Goal: Information Seeking & Learning: Learn about a topic

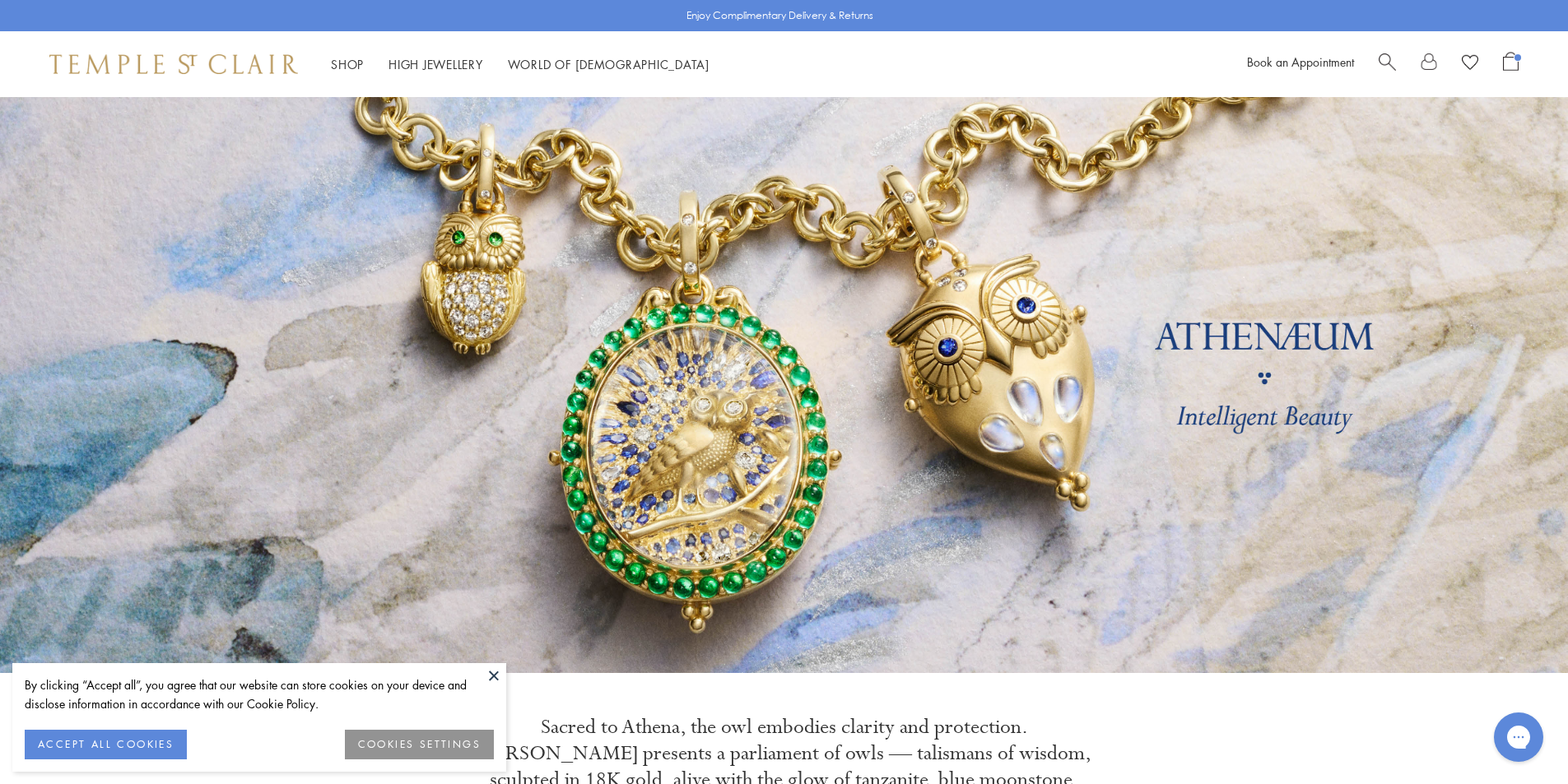
click at [499, 674] on button at bounding box center [493, 676] width 25 height 25
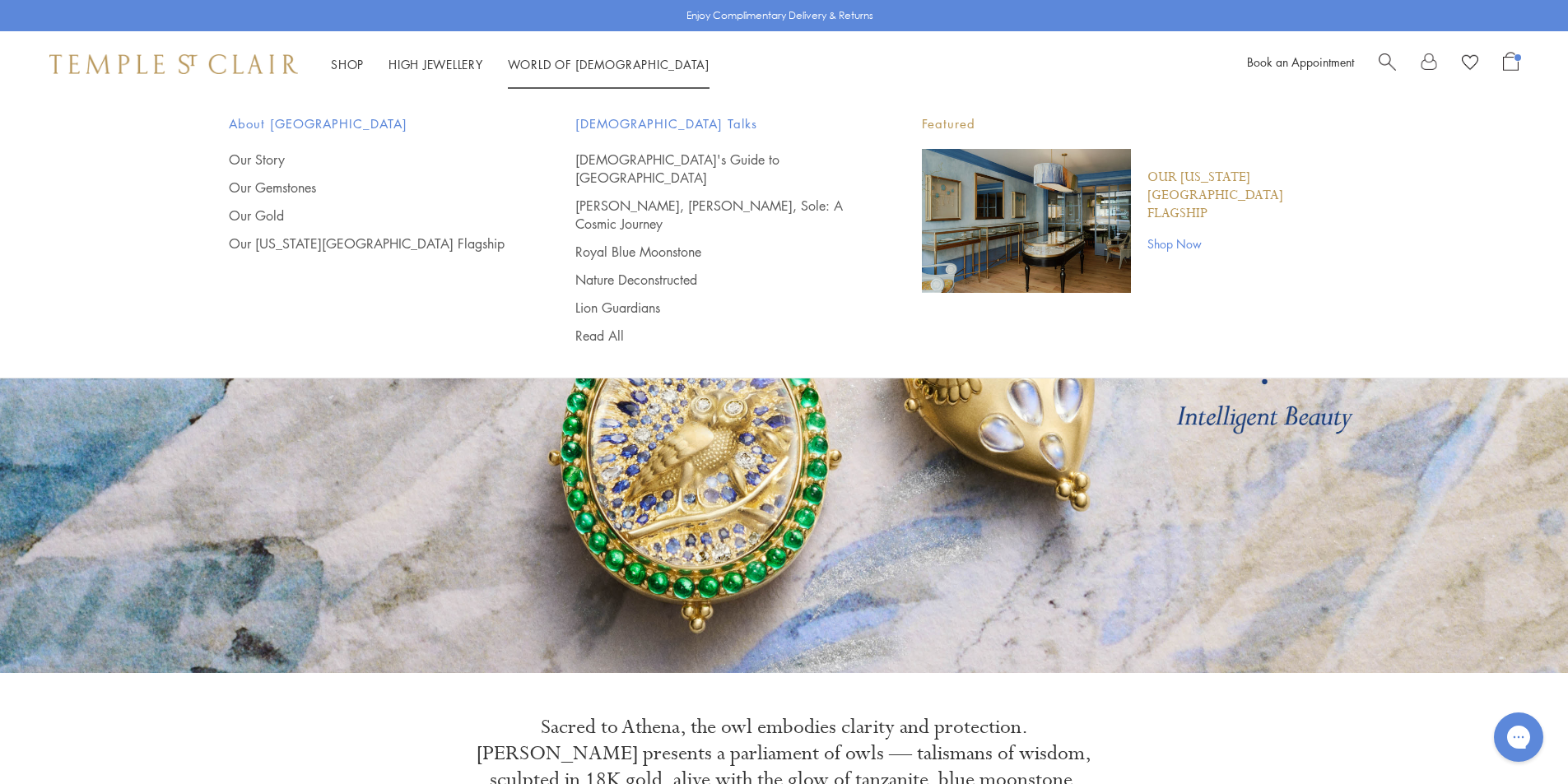
click at [584, 62] on link "World of Temple World of Temple" at bounding box center [608, 64] width 201 height 16
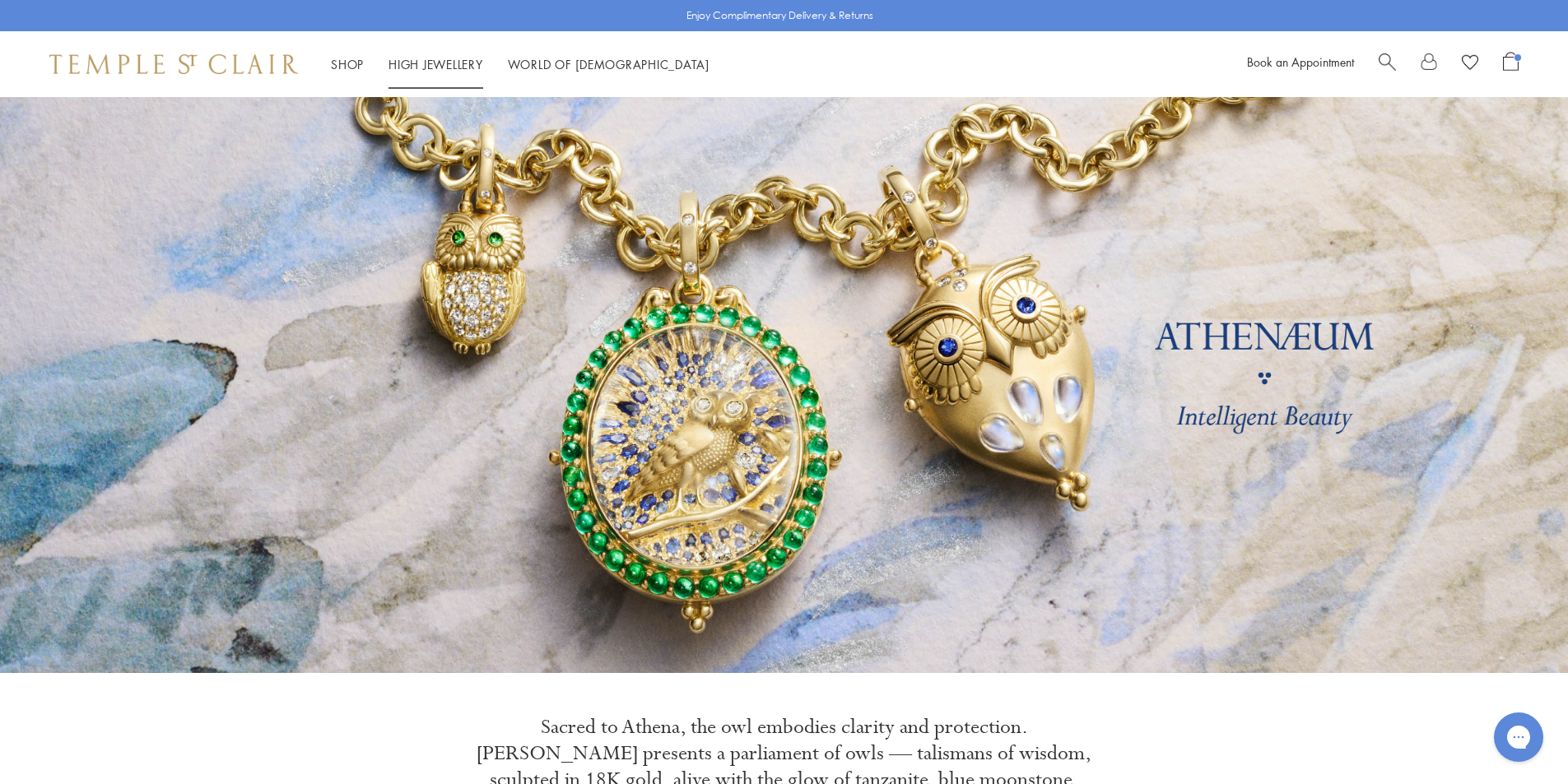
click at [431, 64] on link "High Jewellery High Jewellery" at bounding box center [436, 64] width 95 height 16
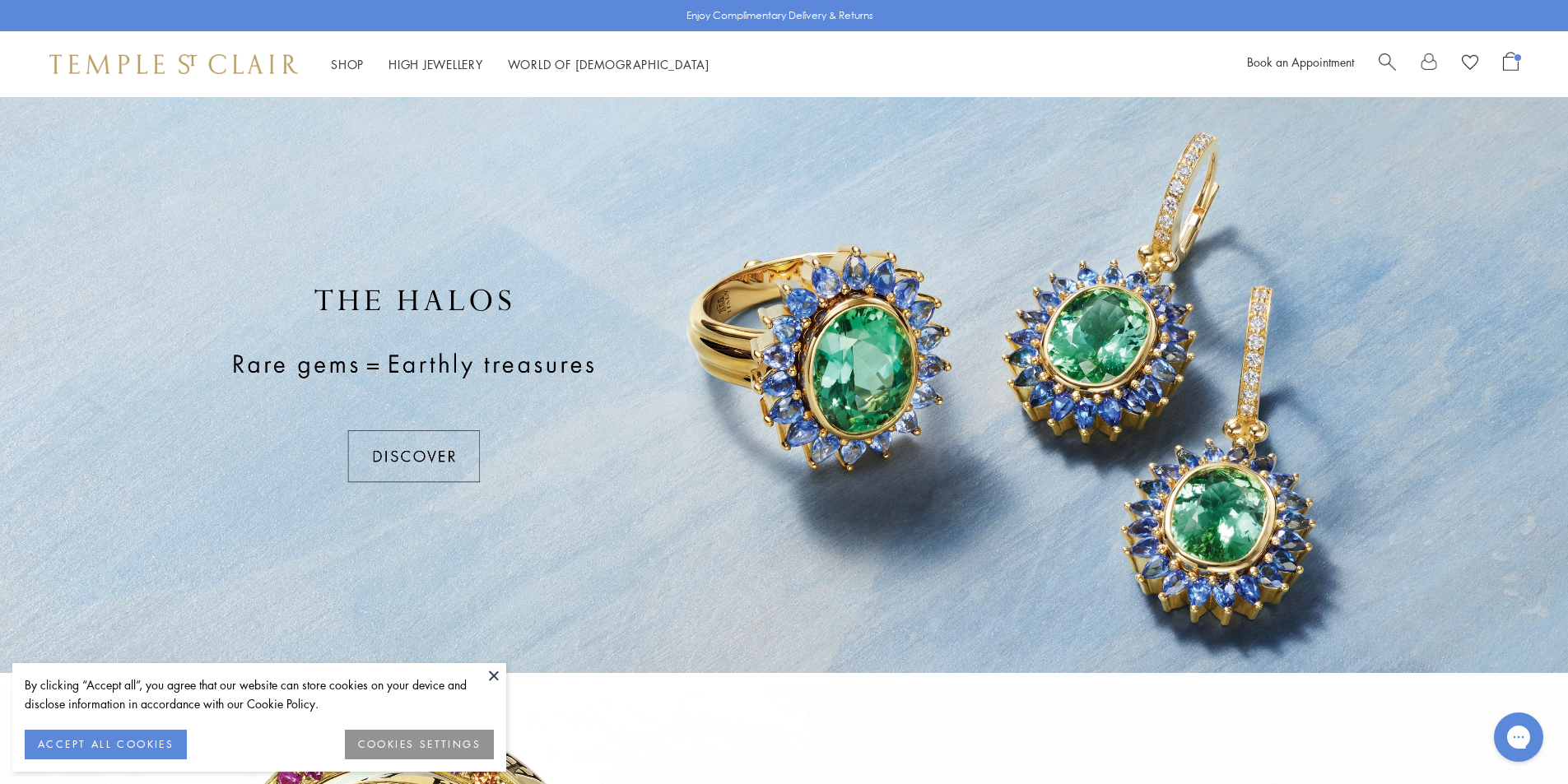
click at [499, 665] on button at bounding box center [493, 676] width 25 height 25
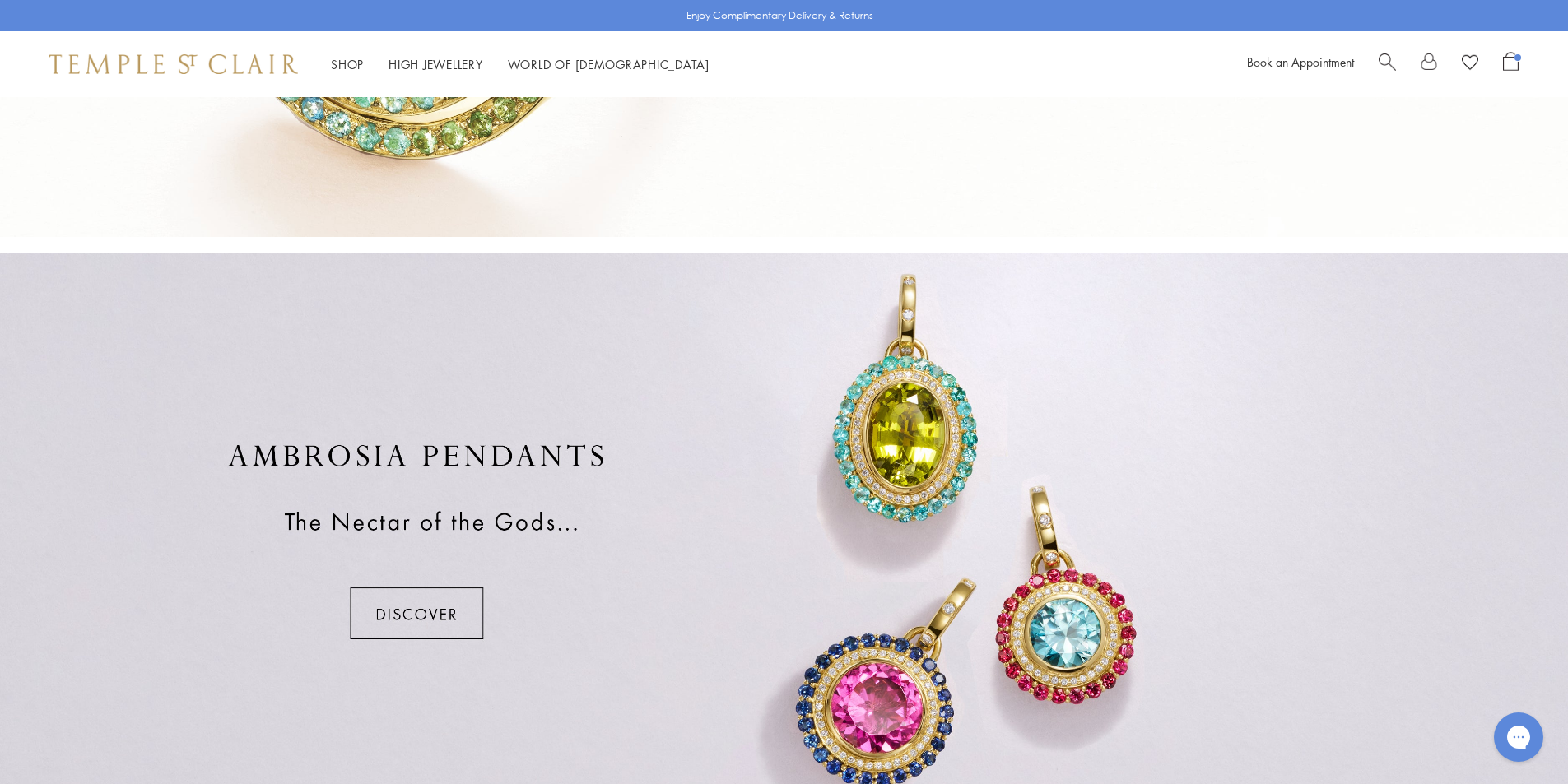
scroll to position [617, 0]
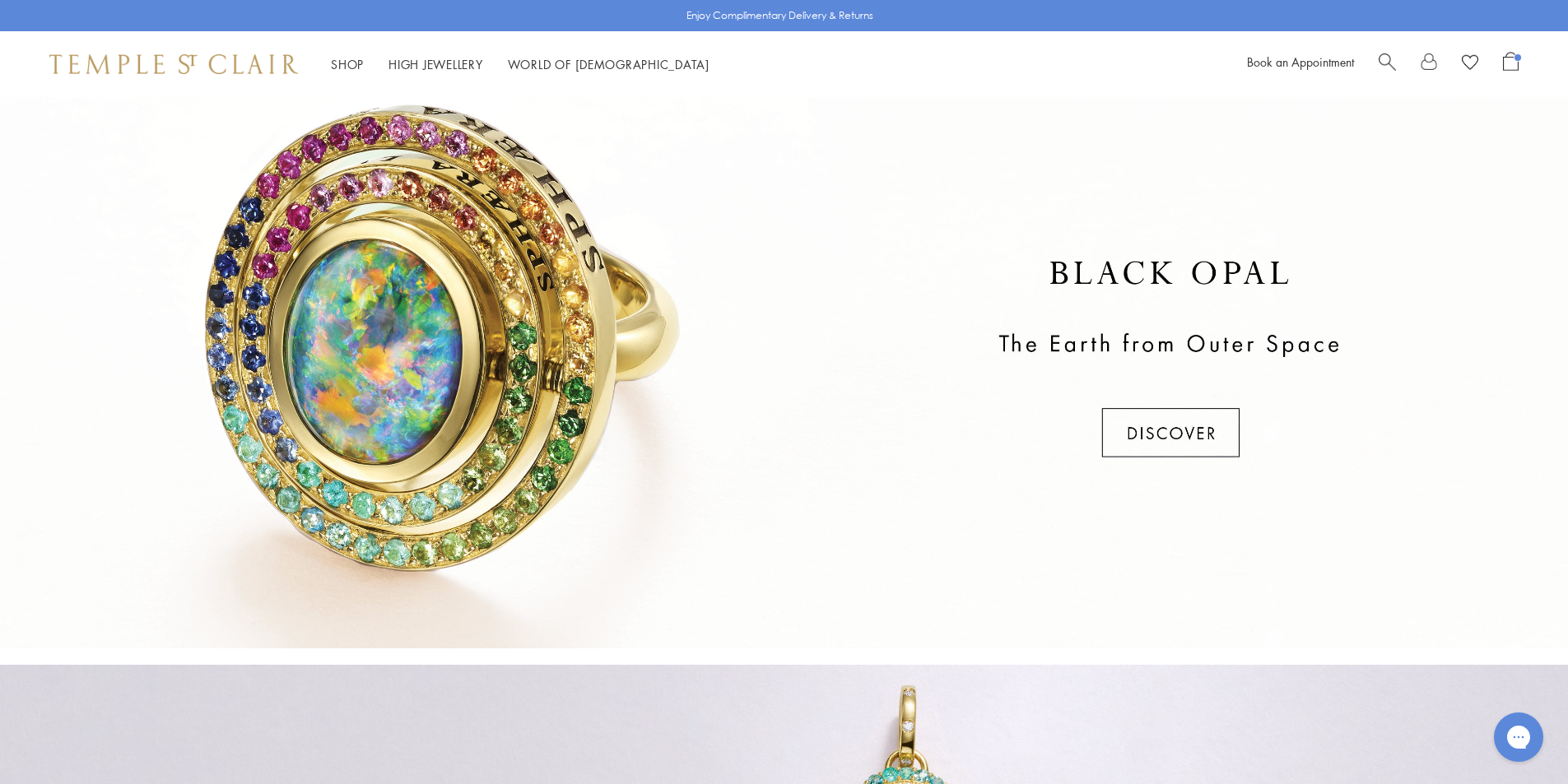
click at [558, 319] on div at bounding box center [784, 360] width 1568 height 576
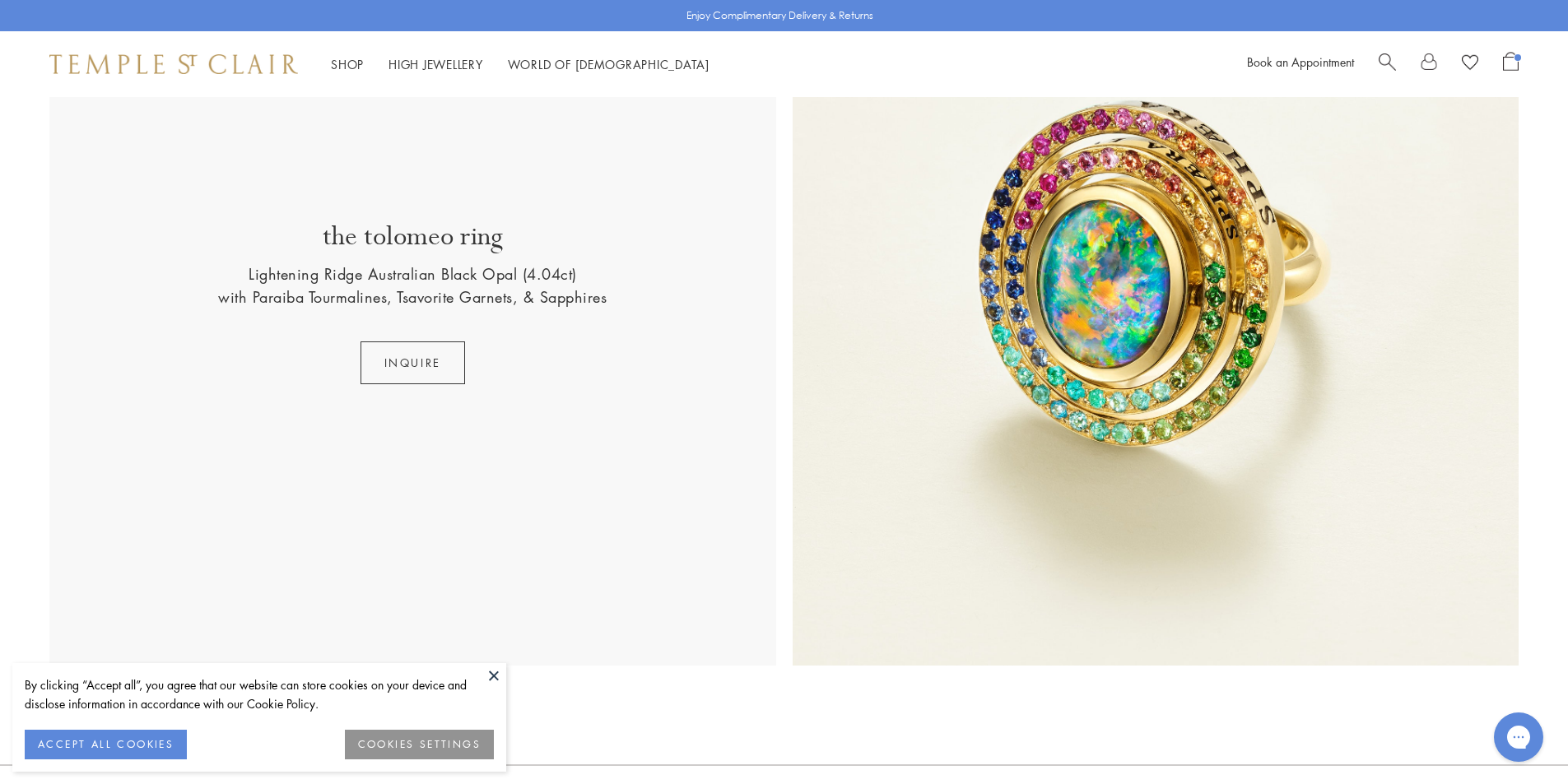
scroll to position [685, 0]
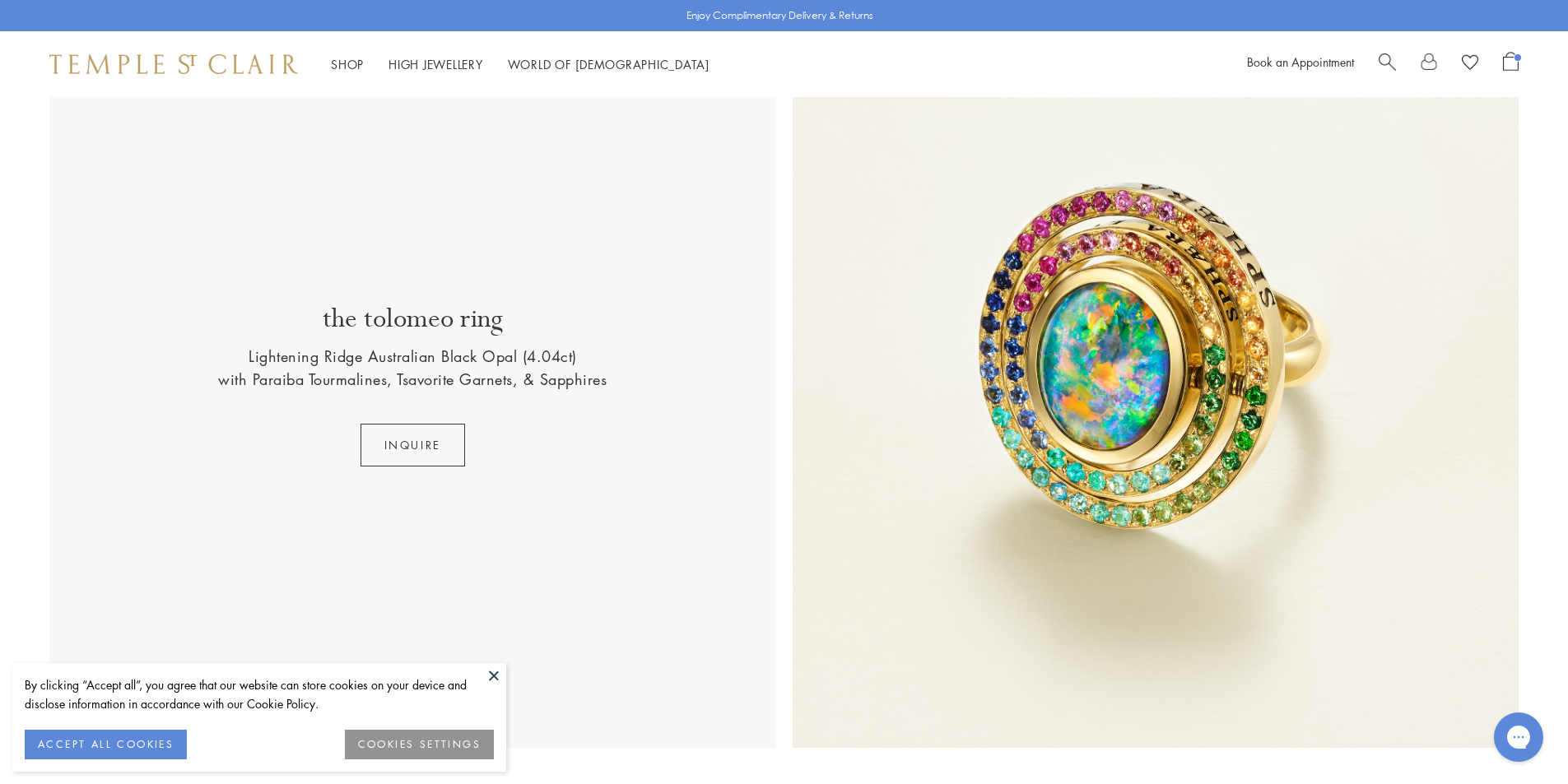
drag, startPoint x: 494, startPoint y: 670, endPoint x: 521, endPoint y: 665, distance: 27.5
click at [495, 670] on button at bounding box center [493, 676] width 25 height 25
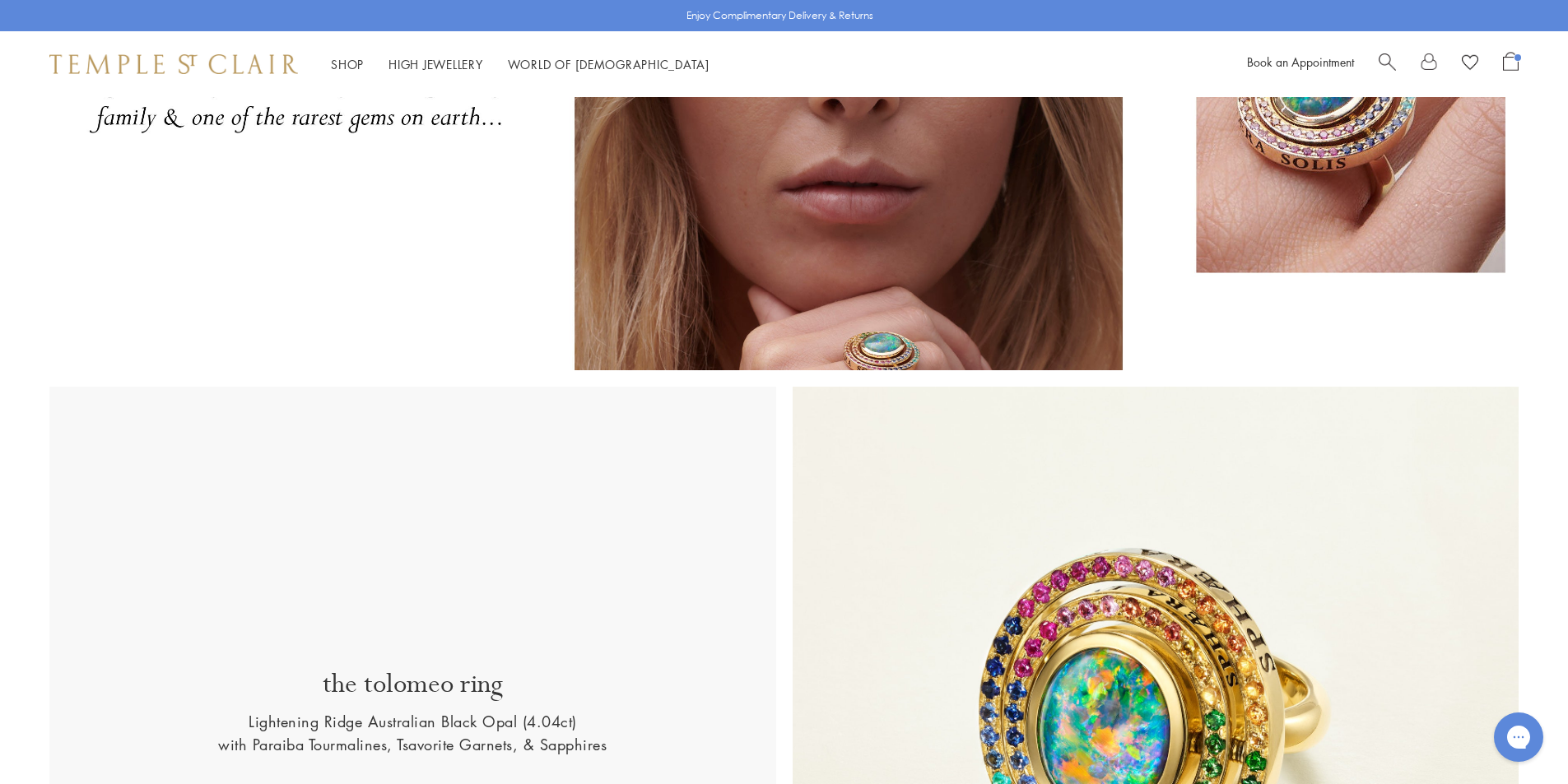
scroll to position [494, 0]
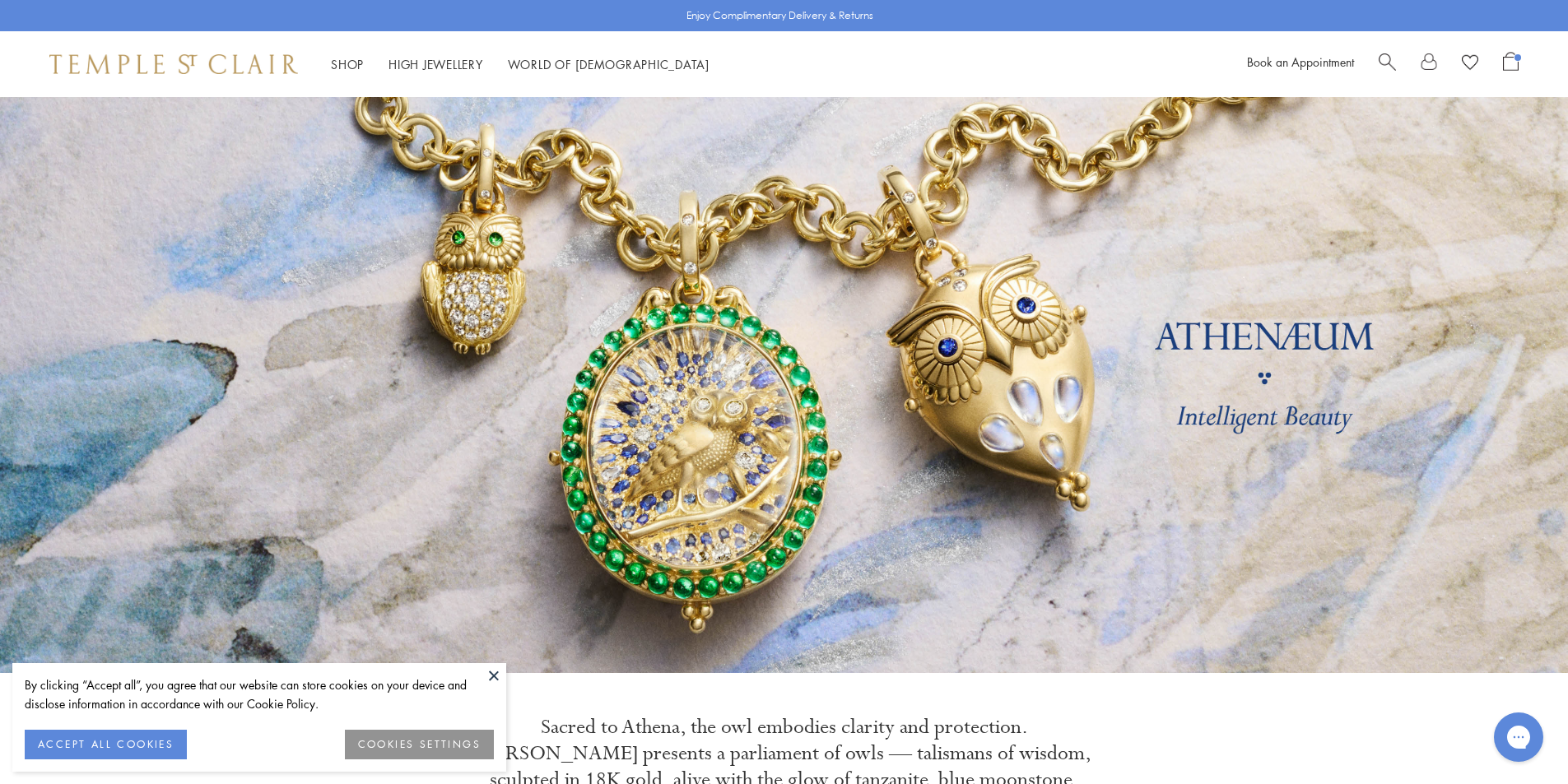
click at [493, 666] on button at bounding box center [493, 676] width 25 height 25
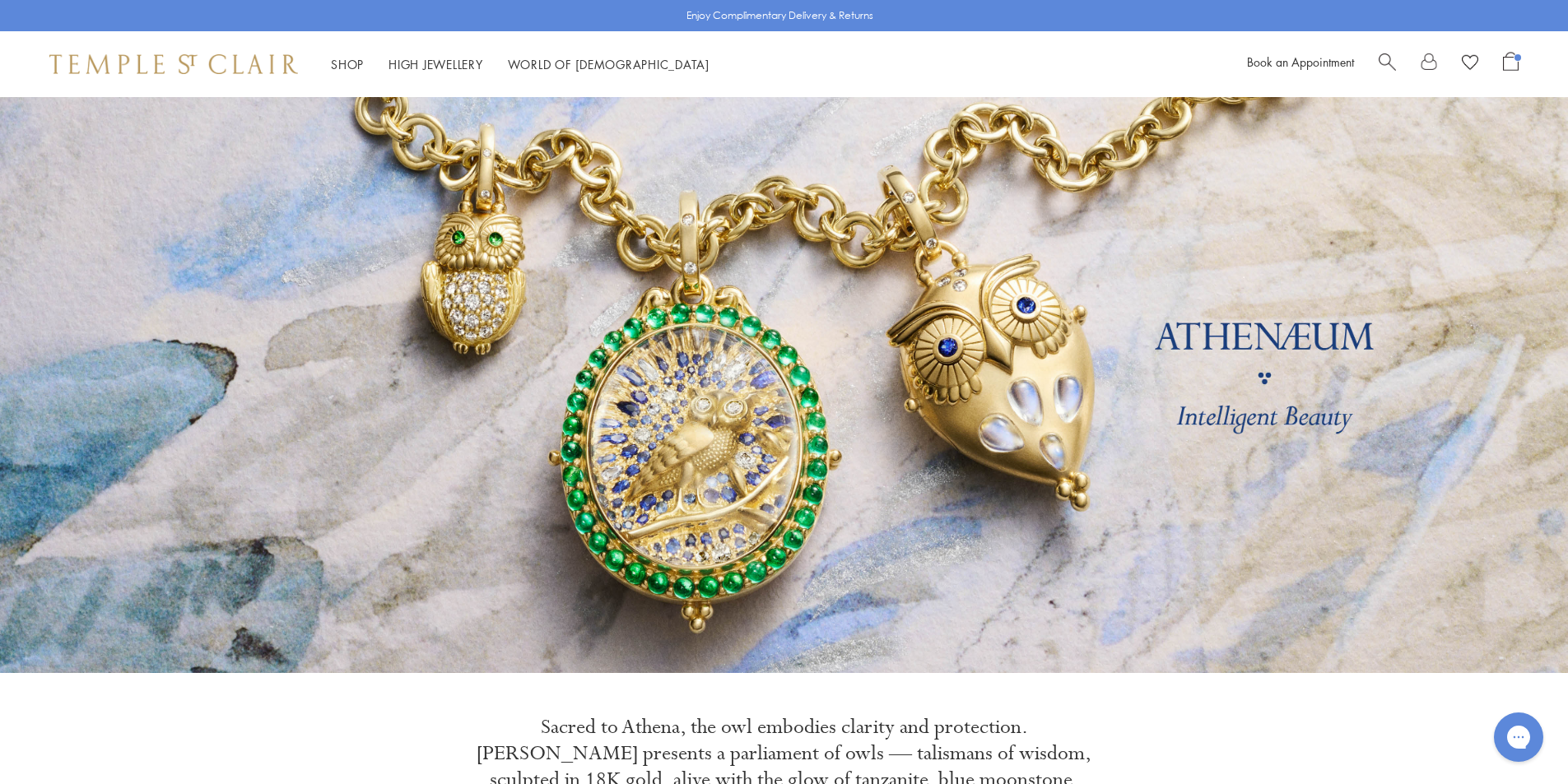
click at [363, 56] on li "Shop Shop Categories Amulets Pendants & Charms Lockets Chains & Leather Cords E…" at bounding box center [347, 65] width 33 height 21
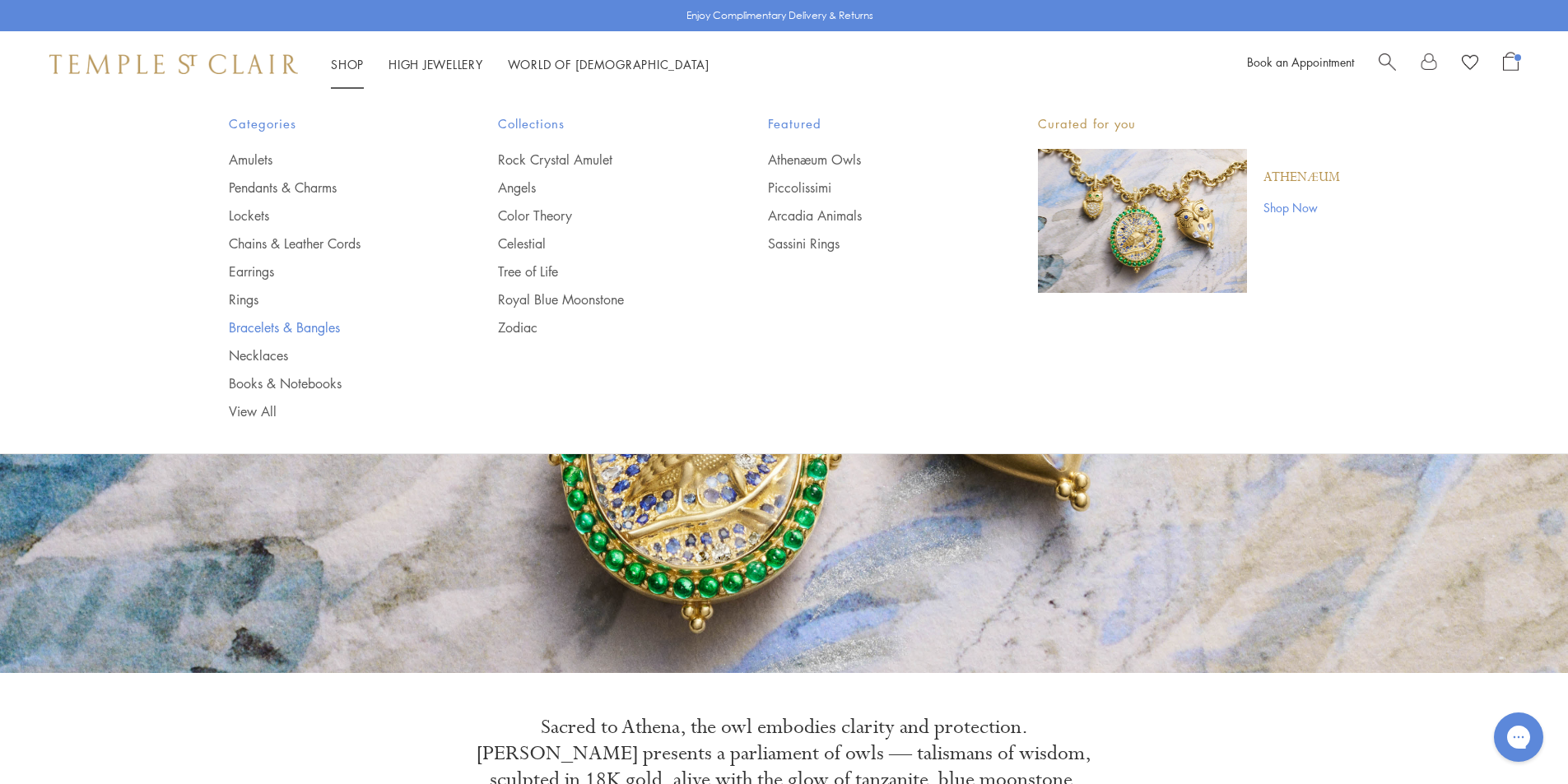
click at [255, 334] on link "Bracelets & Bangles" at bounding box center [331, 327] width 204 height 18
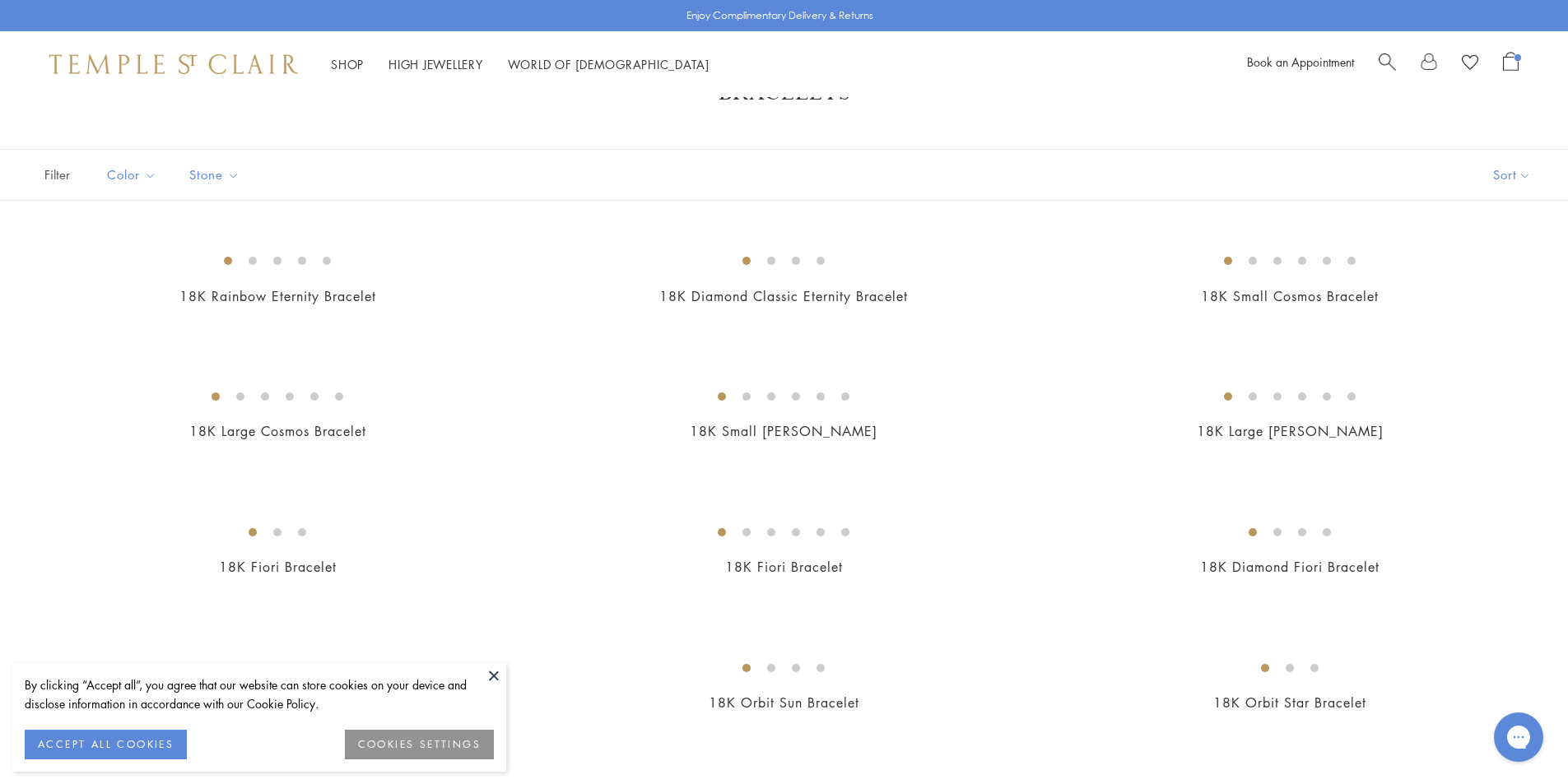
scroll to position [165, 0]
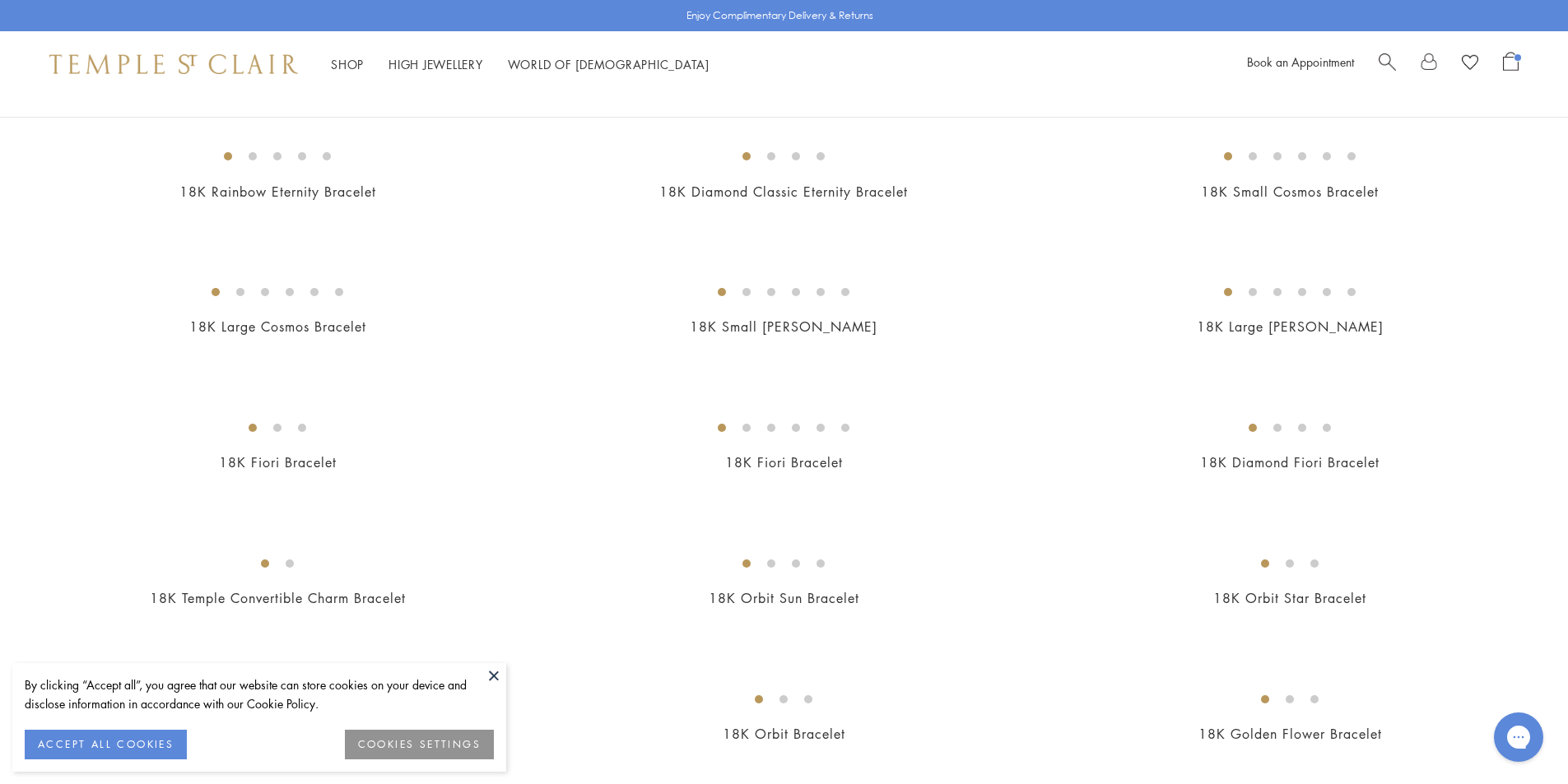
click at [490, 676] on button at bounding box center [493, 676] width 25 height 25
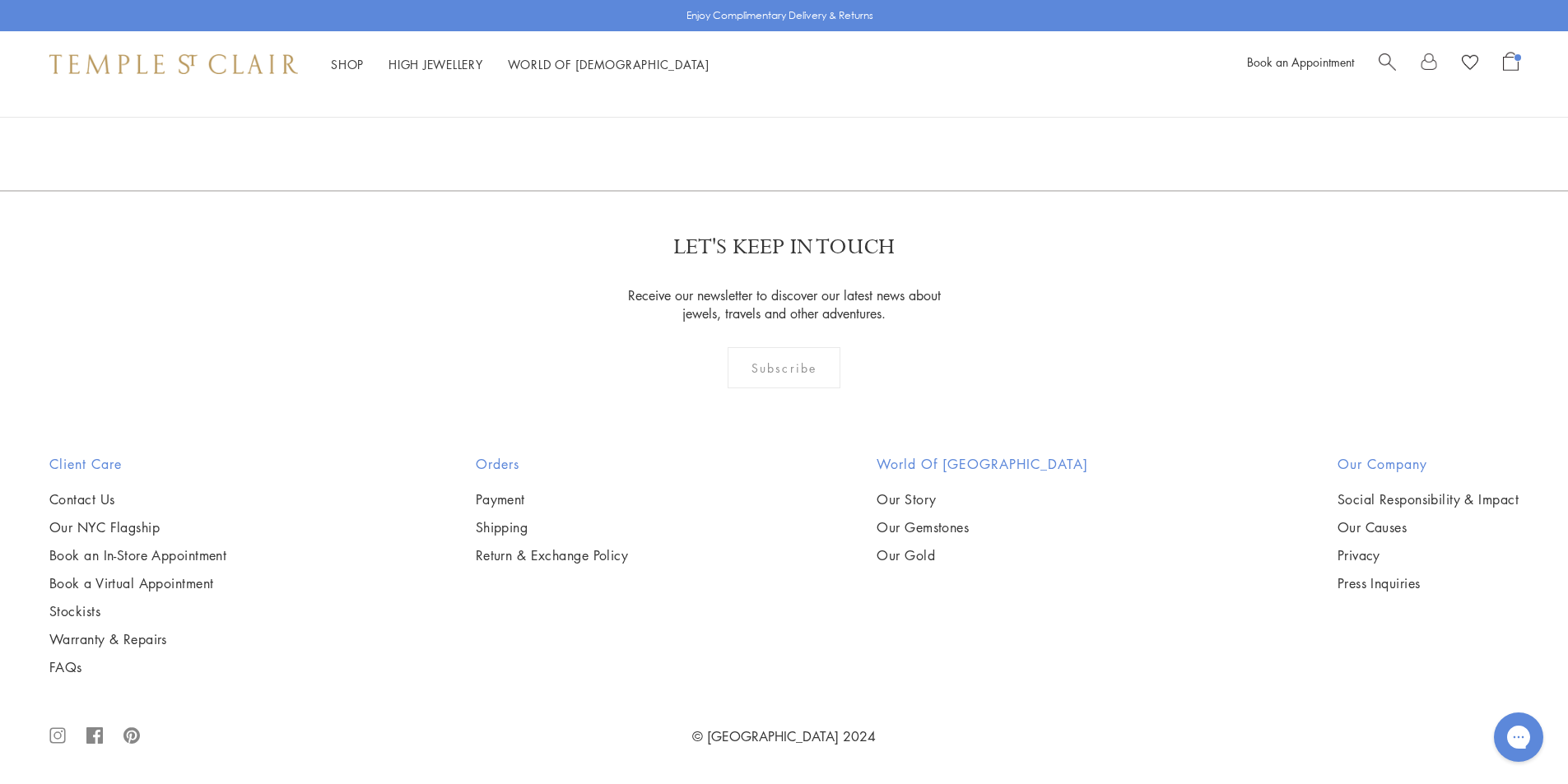
scroll to position [4855, 0]
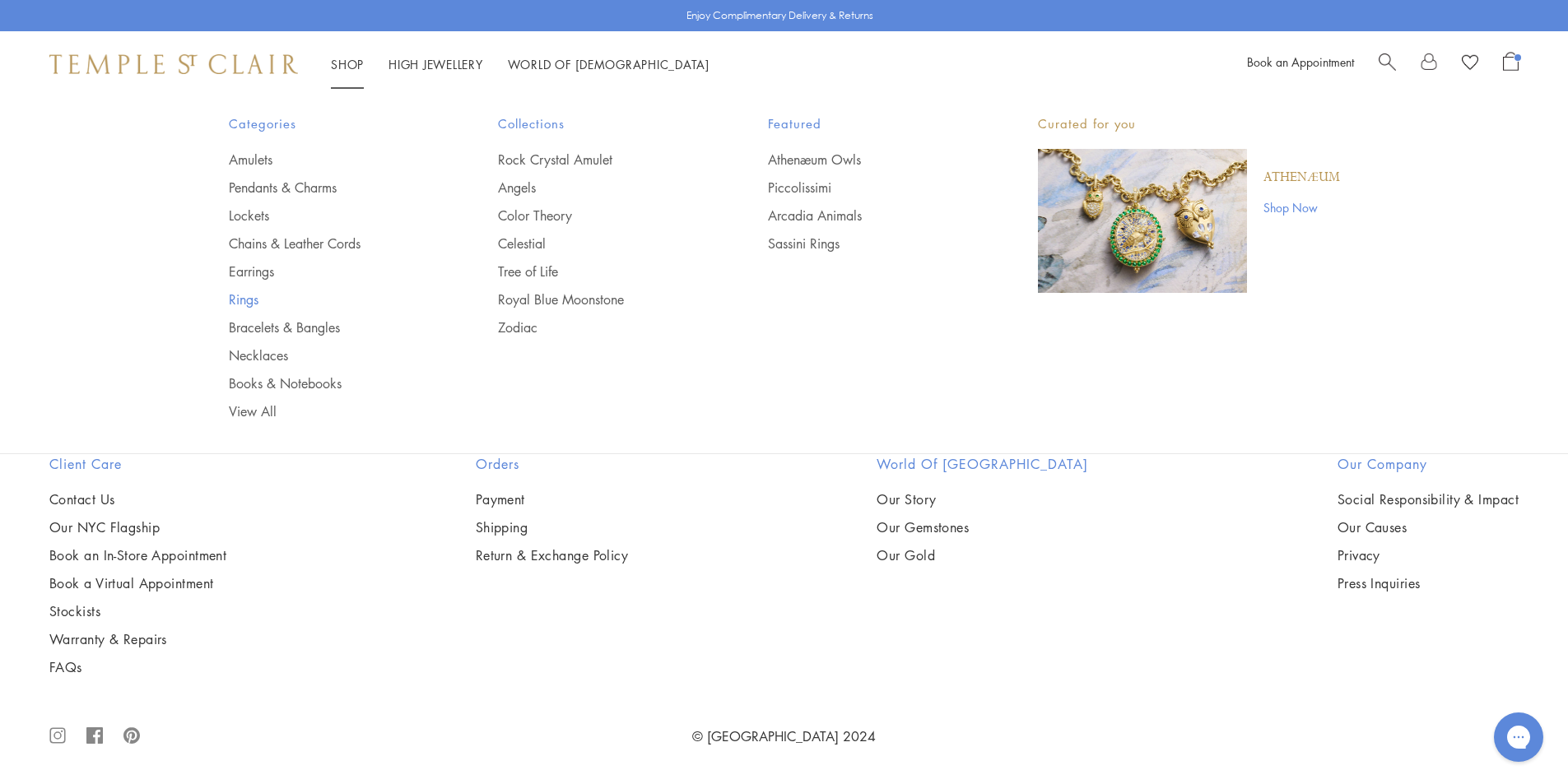
click at [248, 294] on link "Rings" at bounding box center [331, 300] width 204 height 18
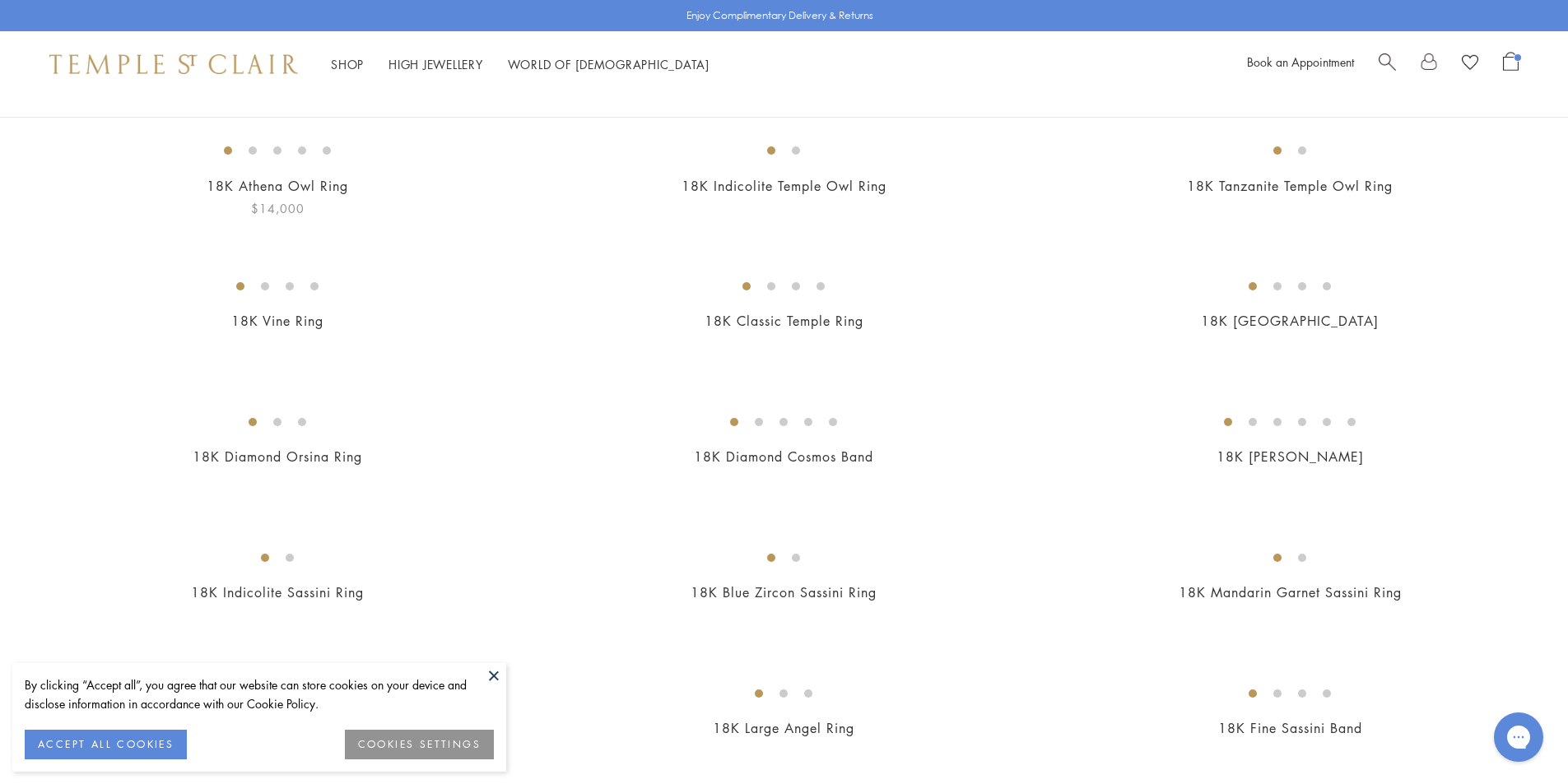
scroll to position [165, 0]
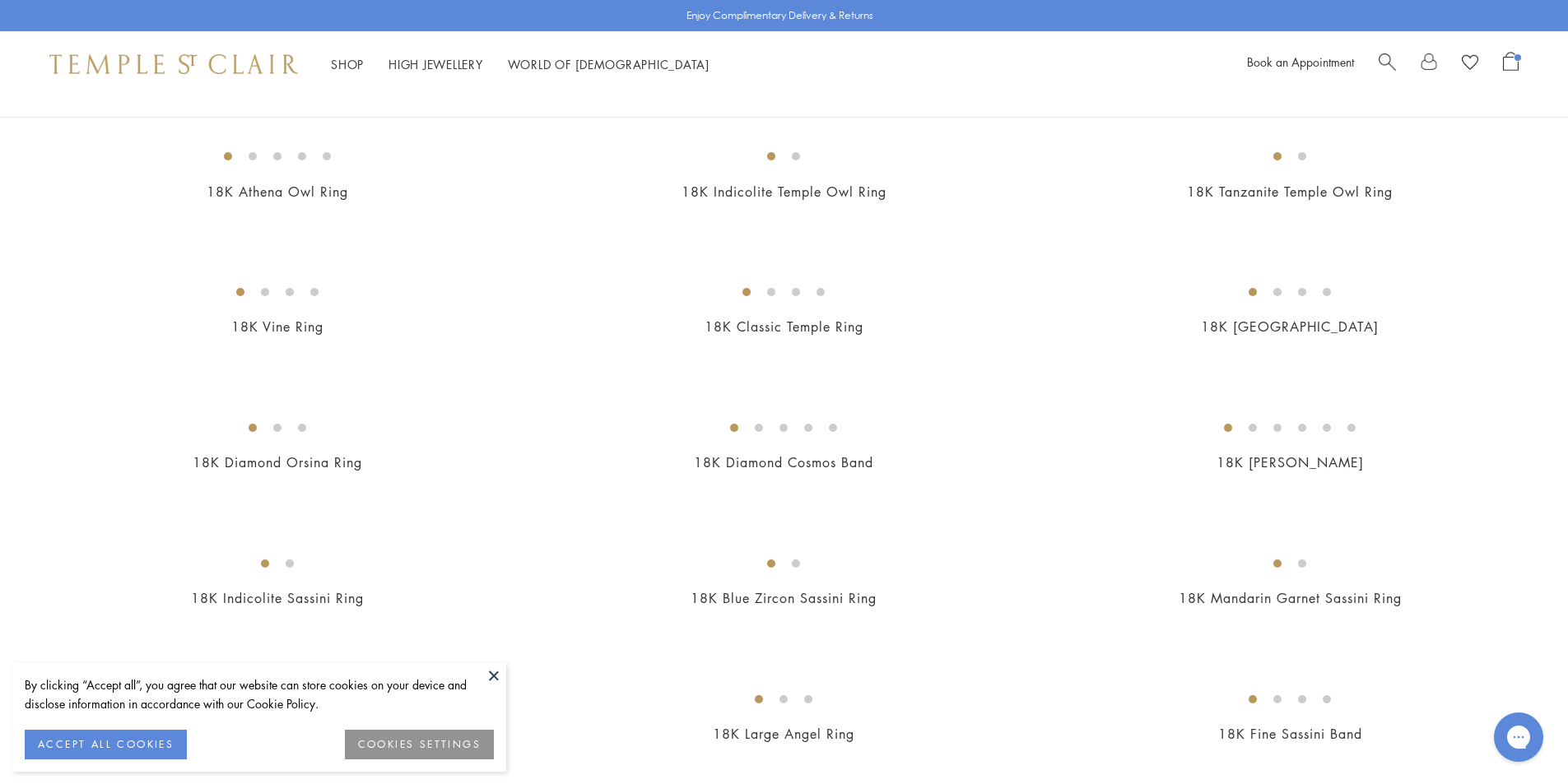
click at [491, 676] on button at bounding box center [493, 676] width 25 height 25
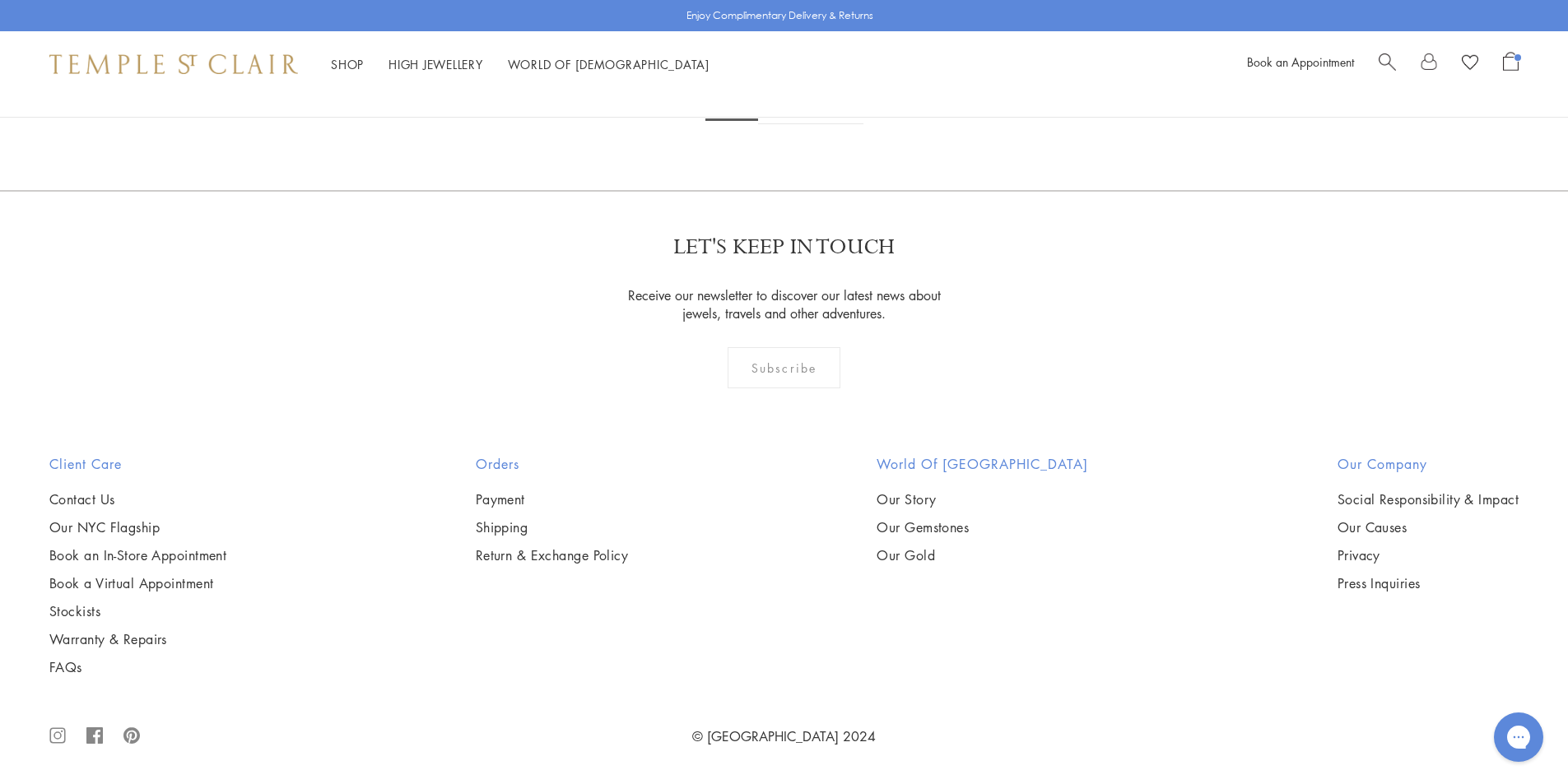
scroll to position [9217, 0]
click at [795, 124] on link "2" at bounding box center [785, 102] width 55 height 46
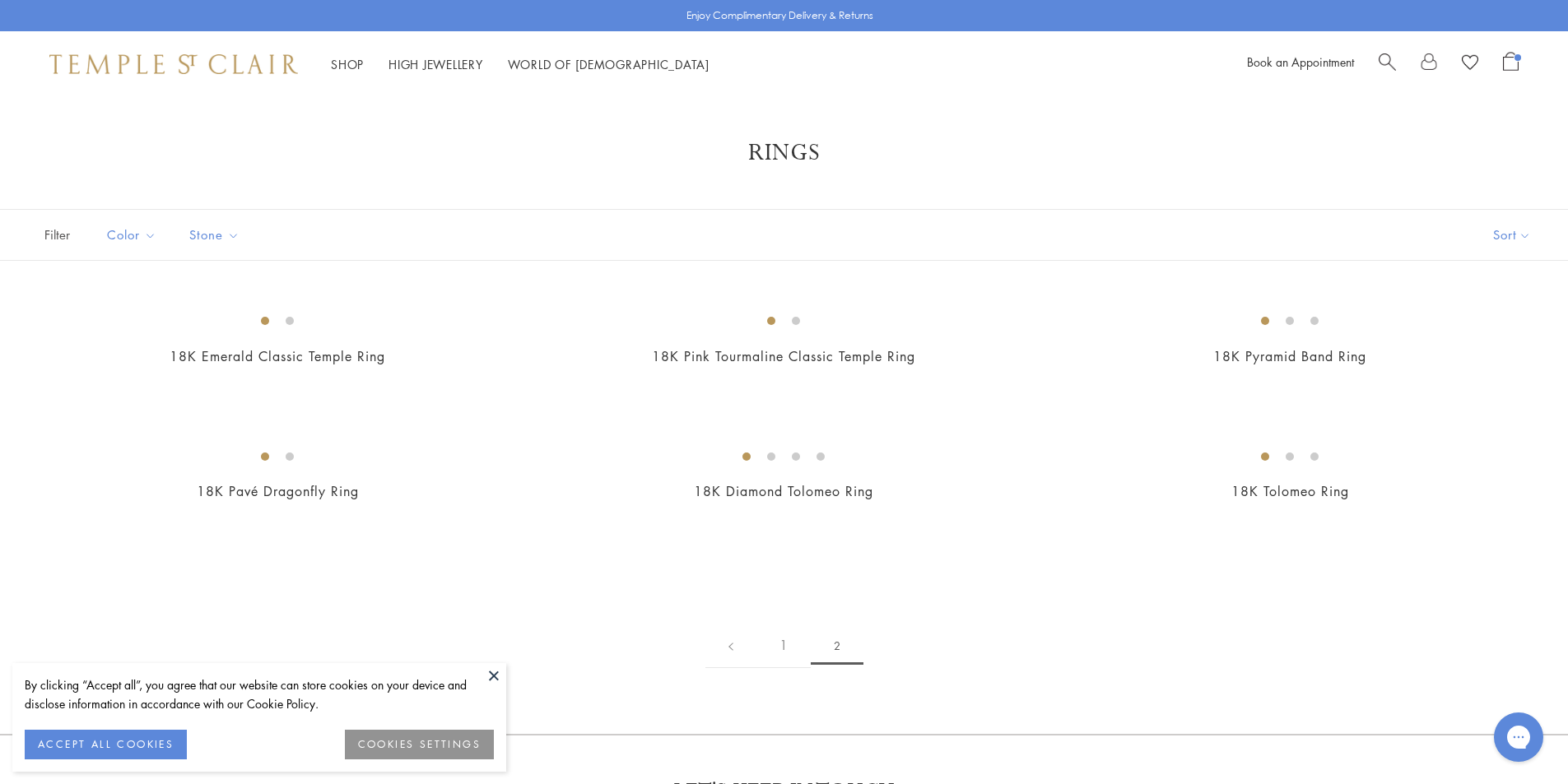
click at [503, 666] on button at bounding box center [493, 676] width 25 height 25
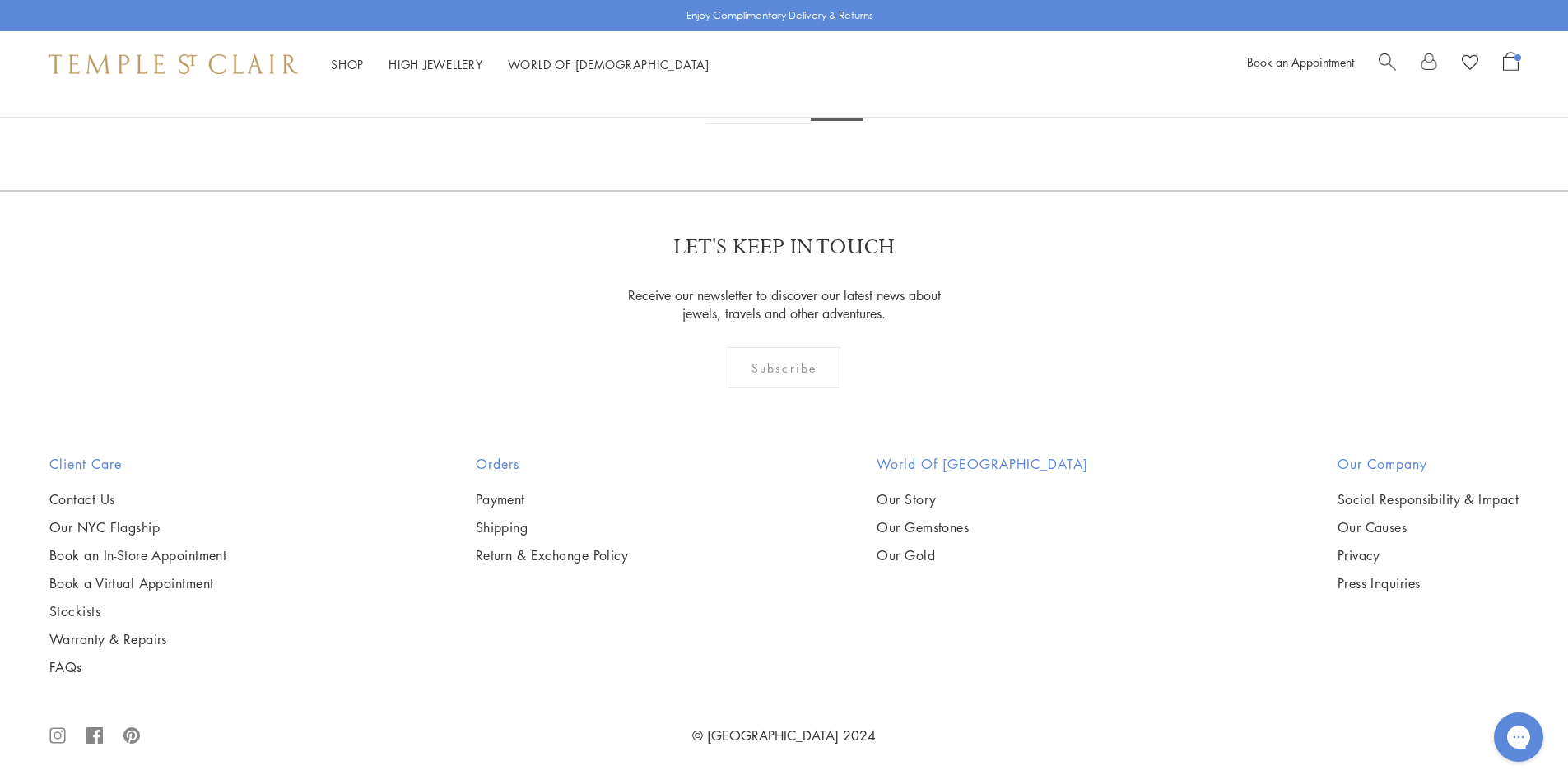
scroll to position [1435, 0]
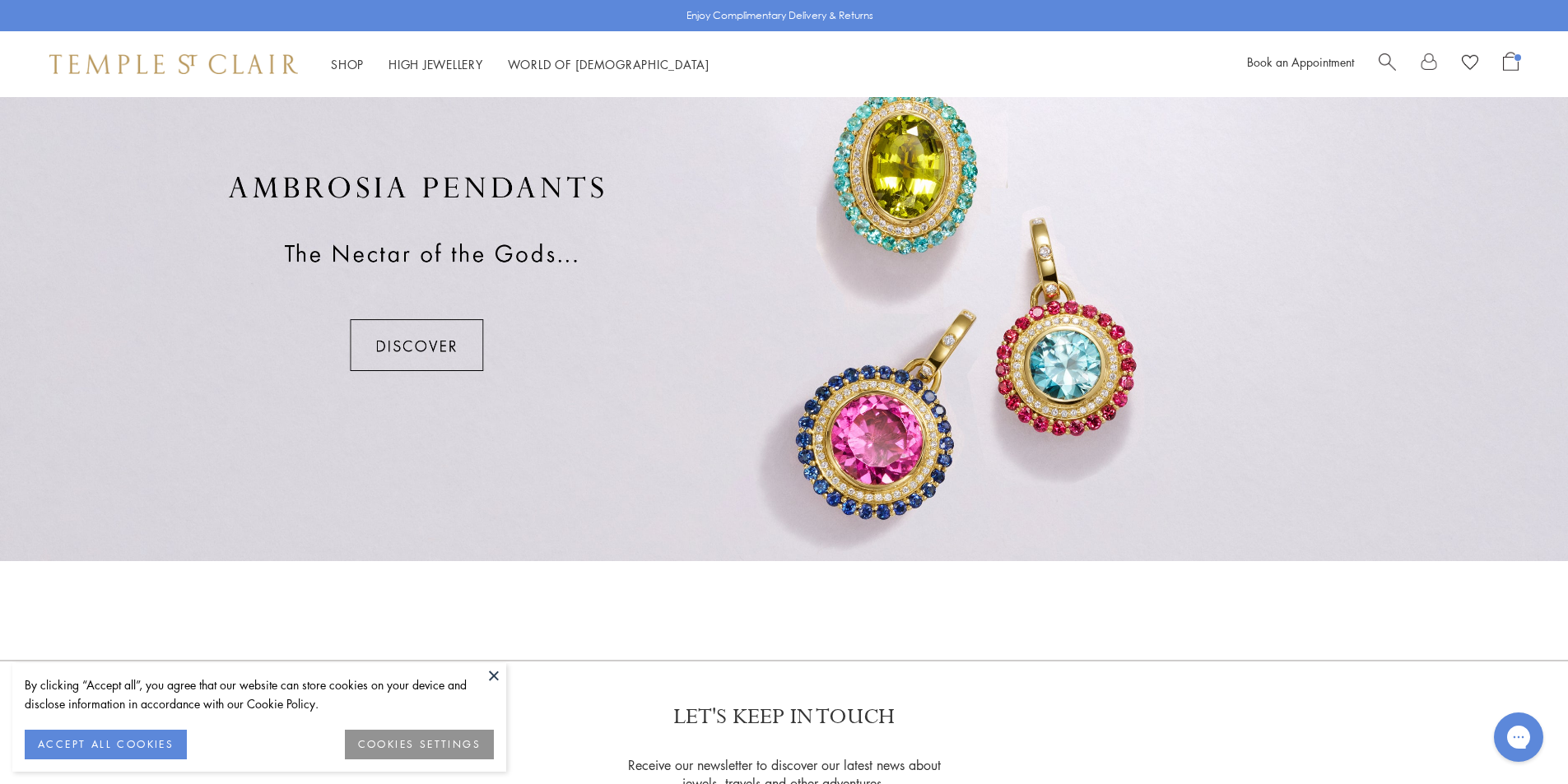
scroll to position [1193, 0]
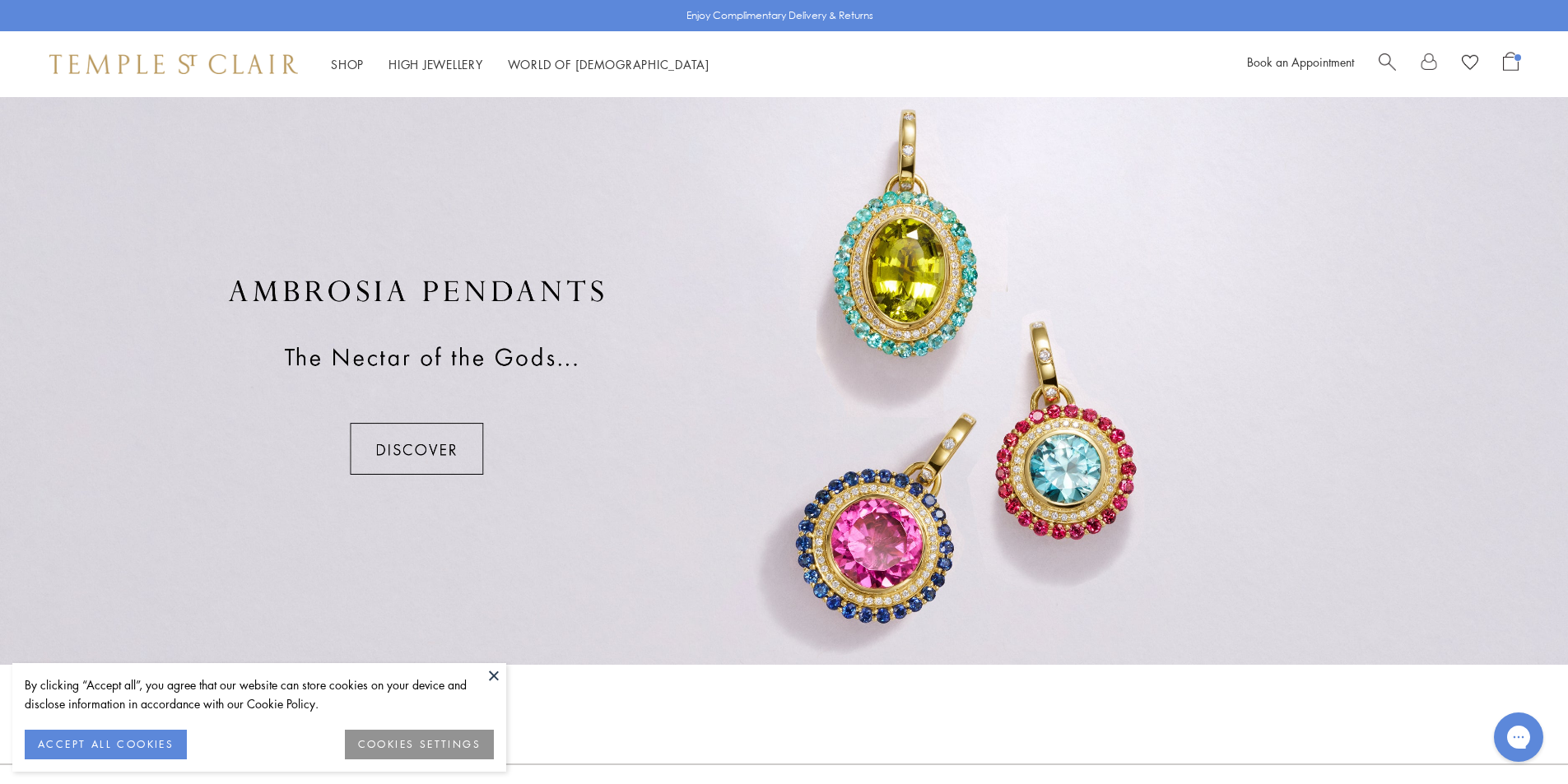
click at [450, 446] on div at bounding box center [784, 377] width 1568 height 576
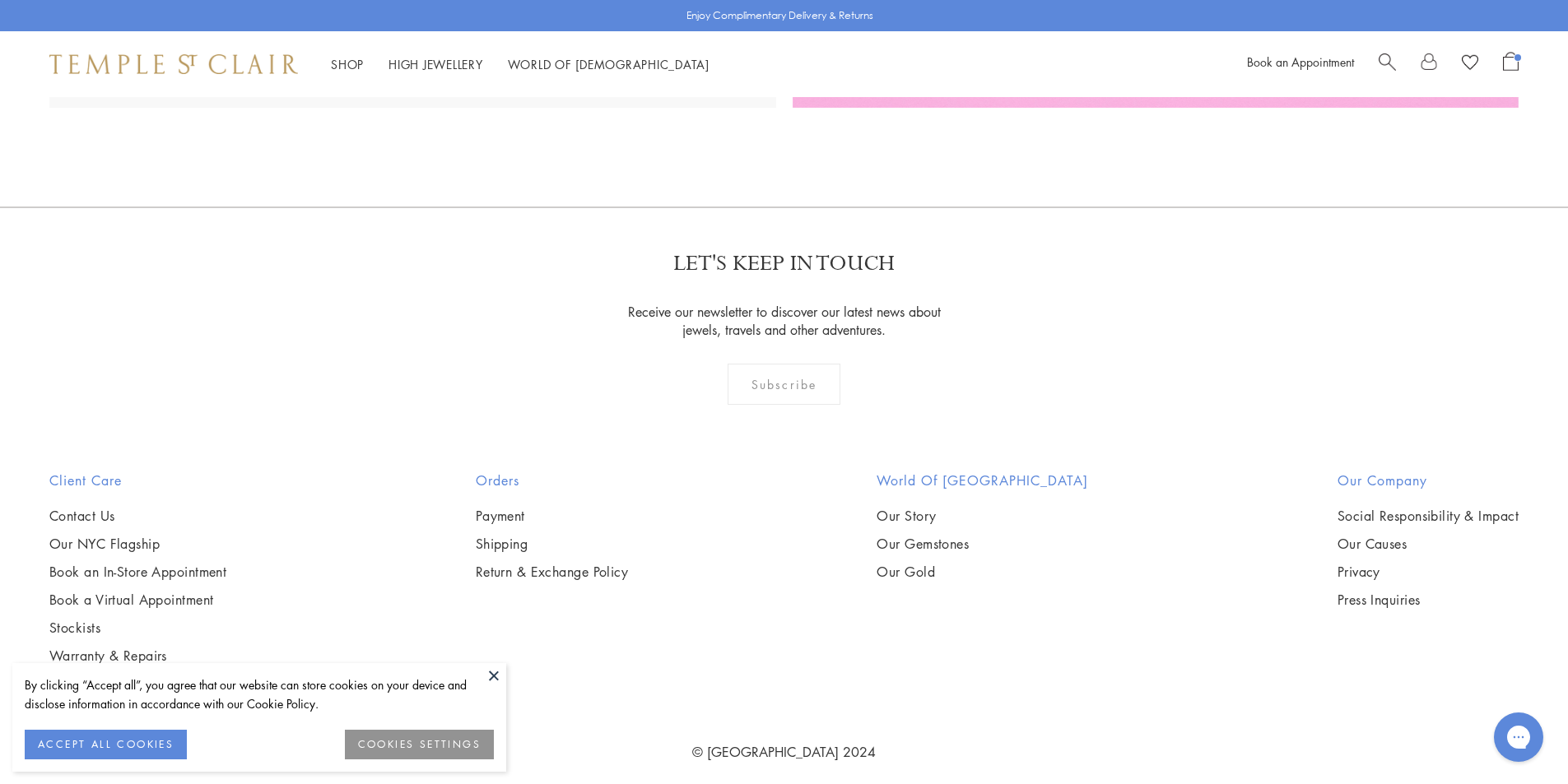
scroll to position [3785, 0]
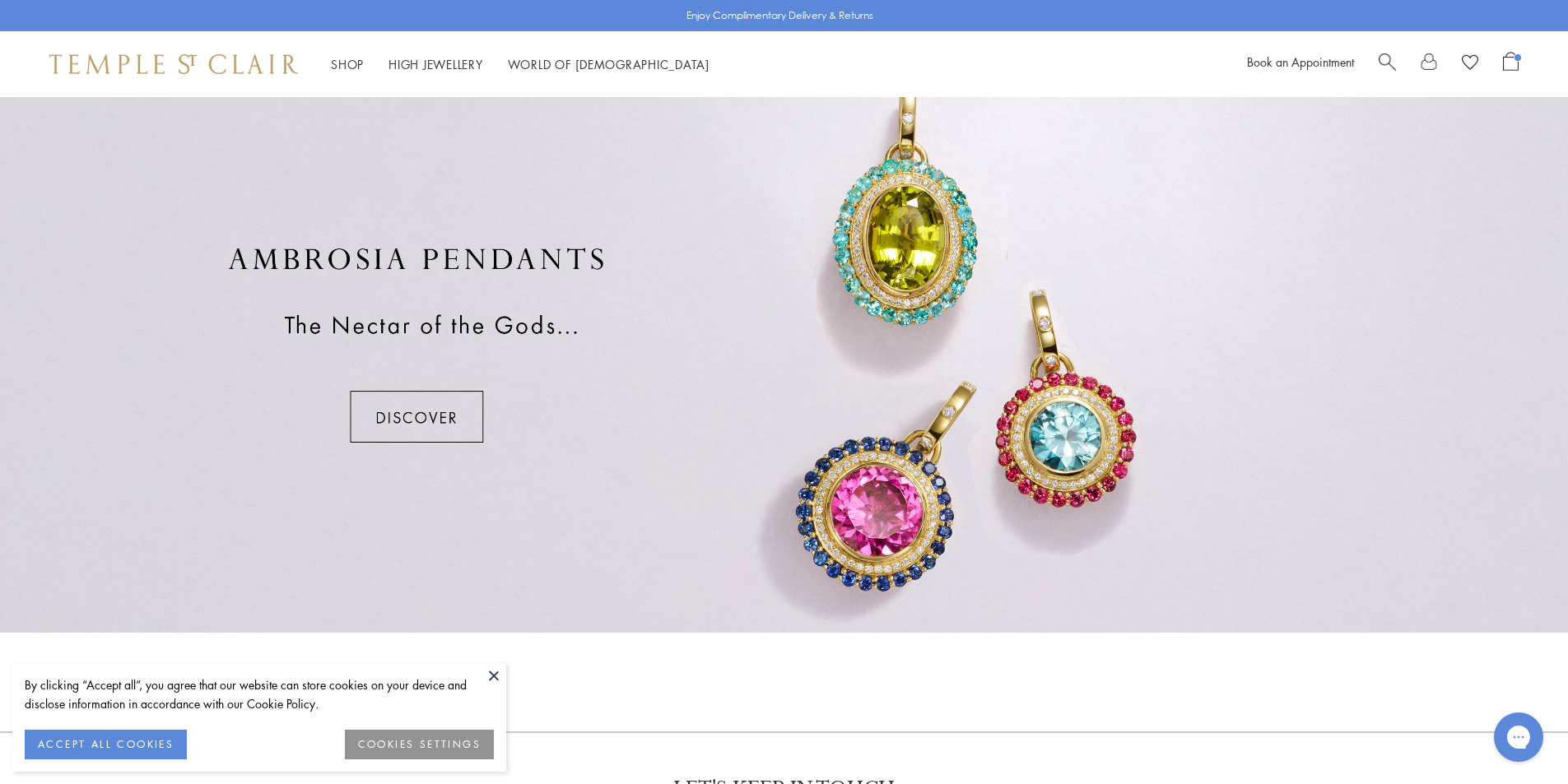
scroll to position [1028, 0]
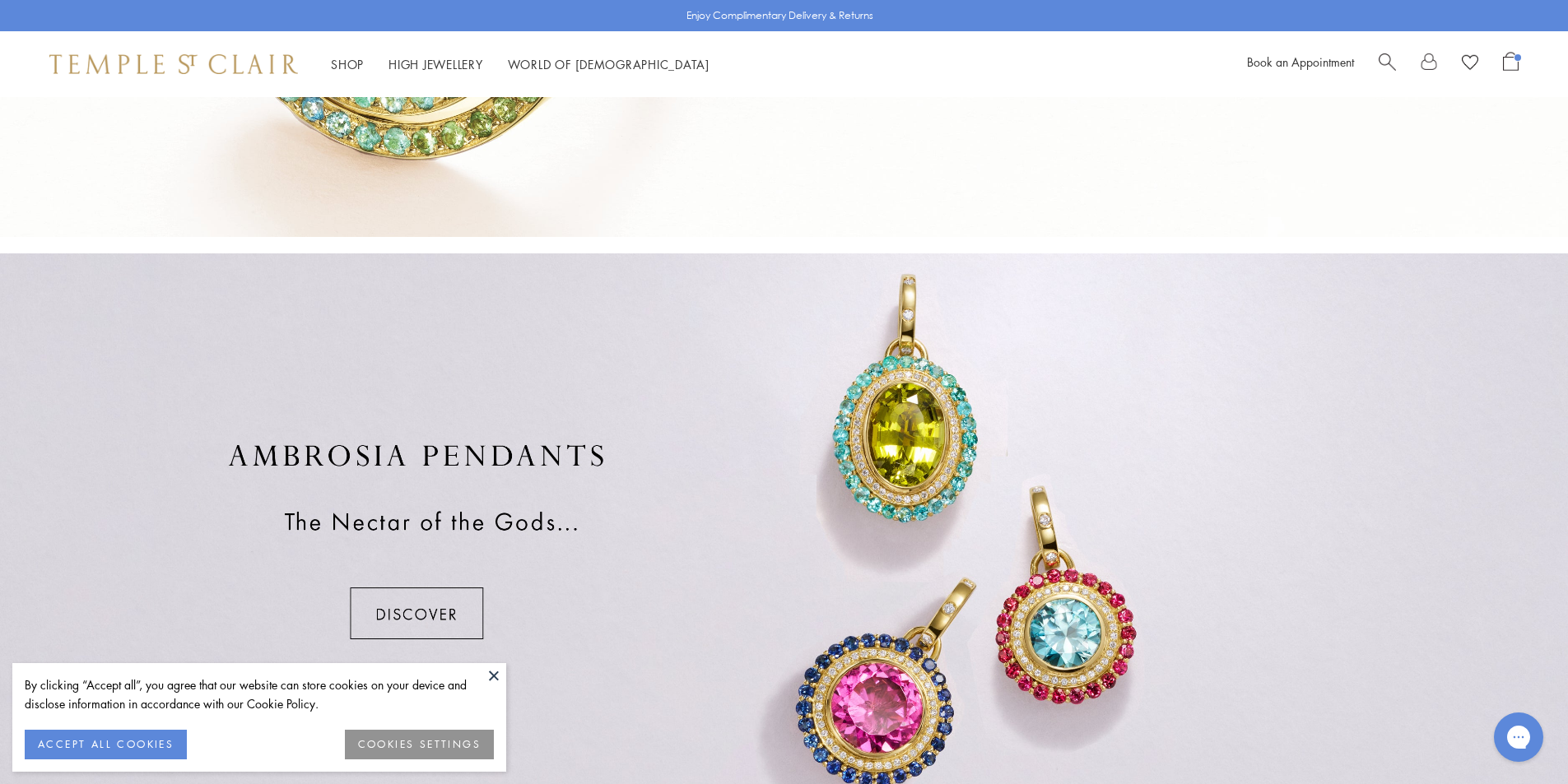
click at [466, 617] on div at bounding box center [784, 542] width 1568 height 576
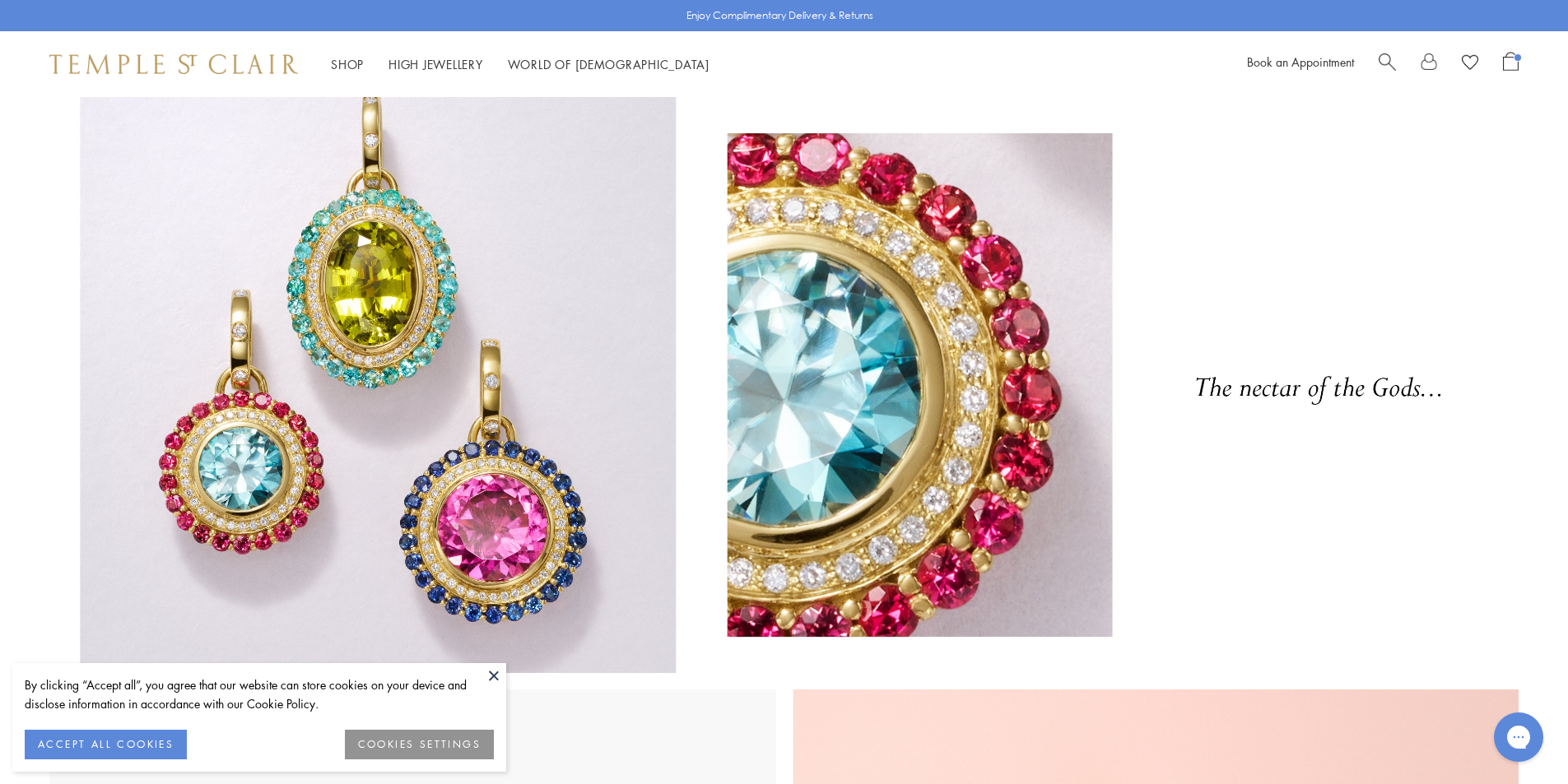
scroll to position [411, 0]
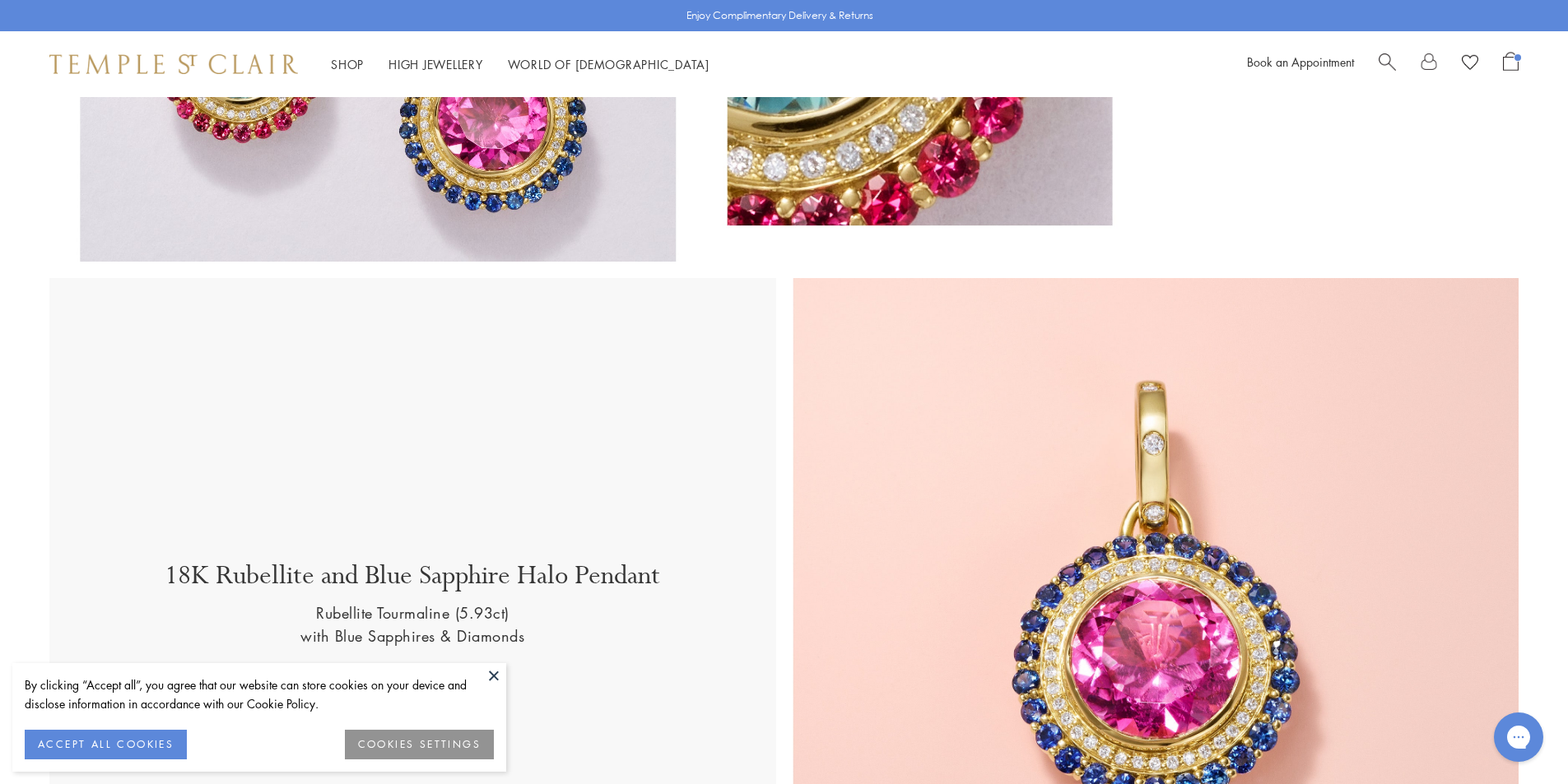
click at [494, 677] on button at bounding box center [493, 676] width 25 height 25
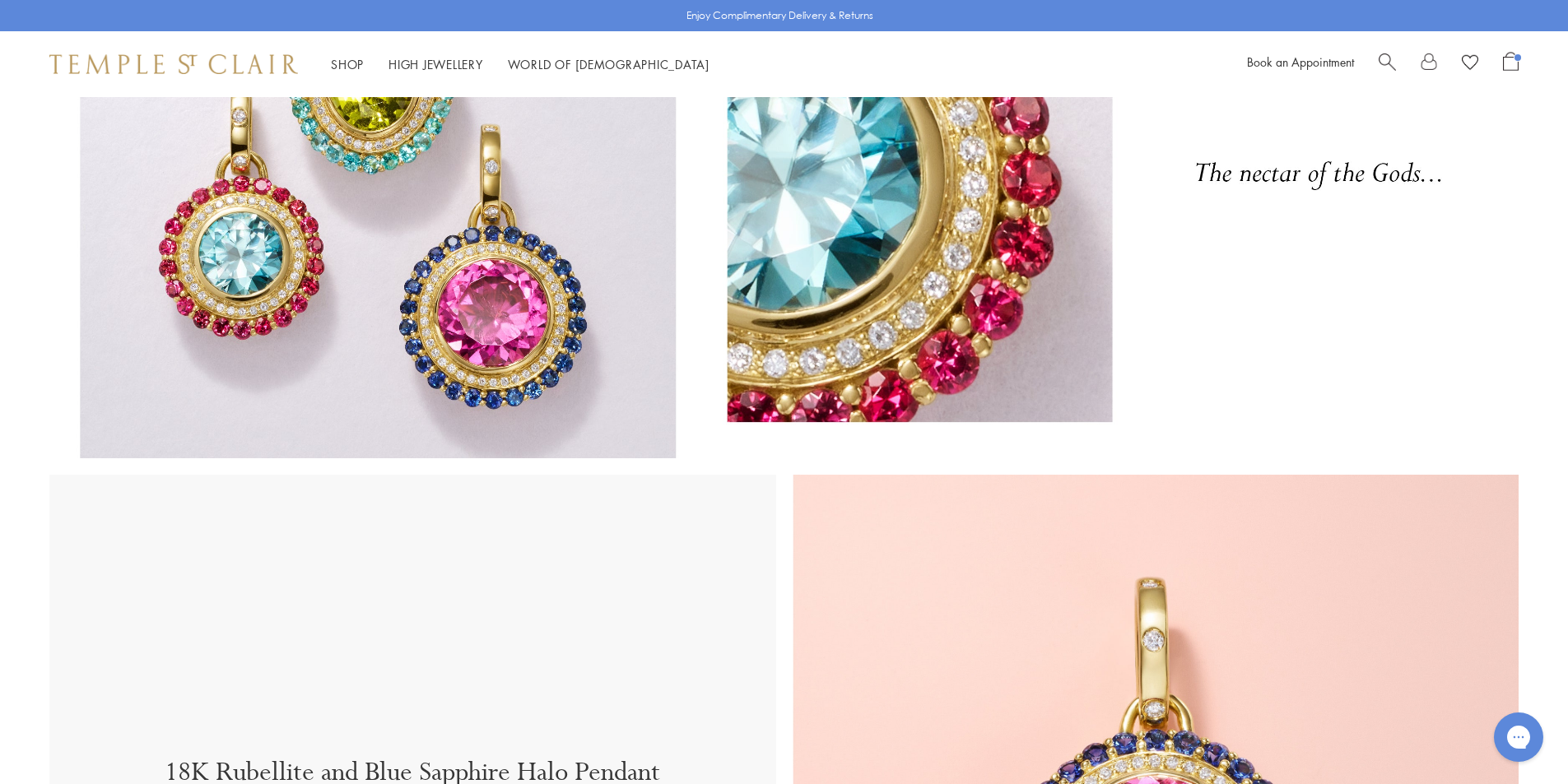
scroll to position [0, 0]
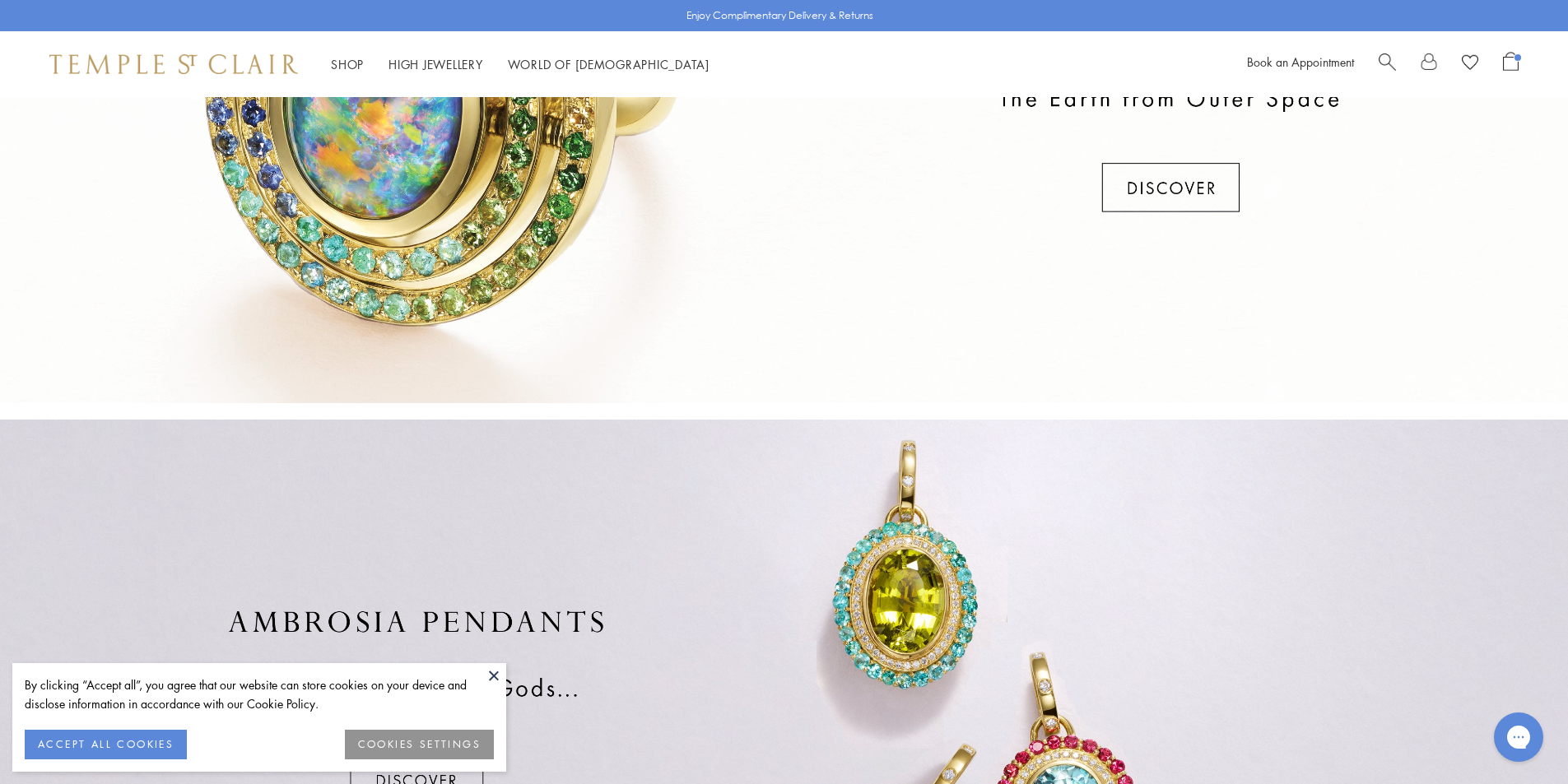
scroll to position [987, 0]
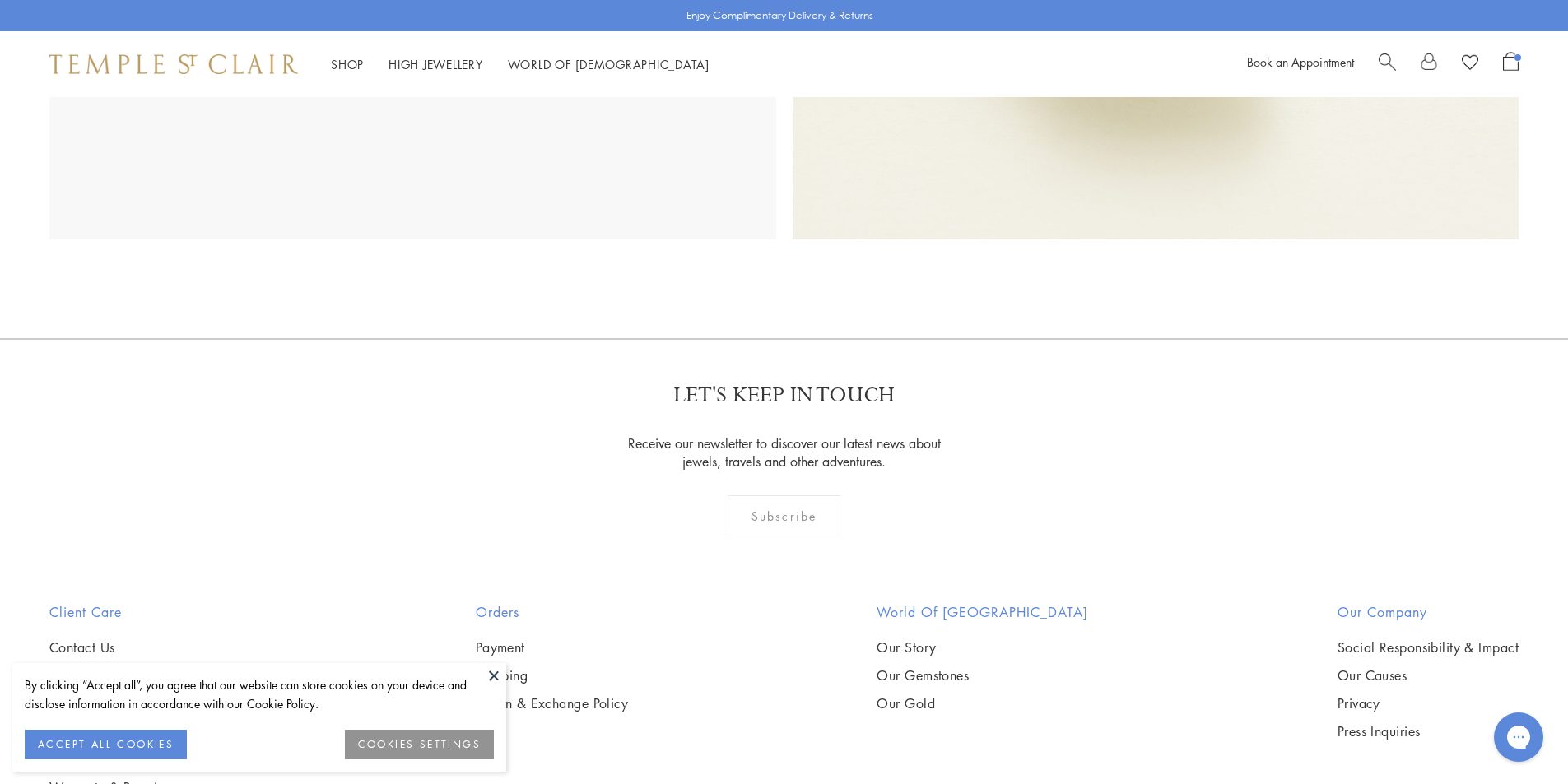
scroll to position [1316, 0]
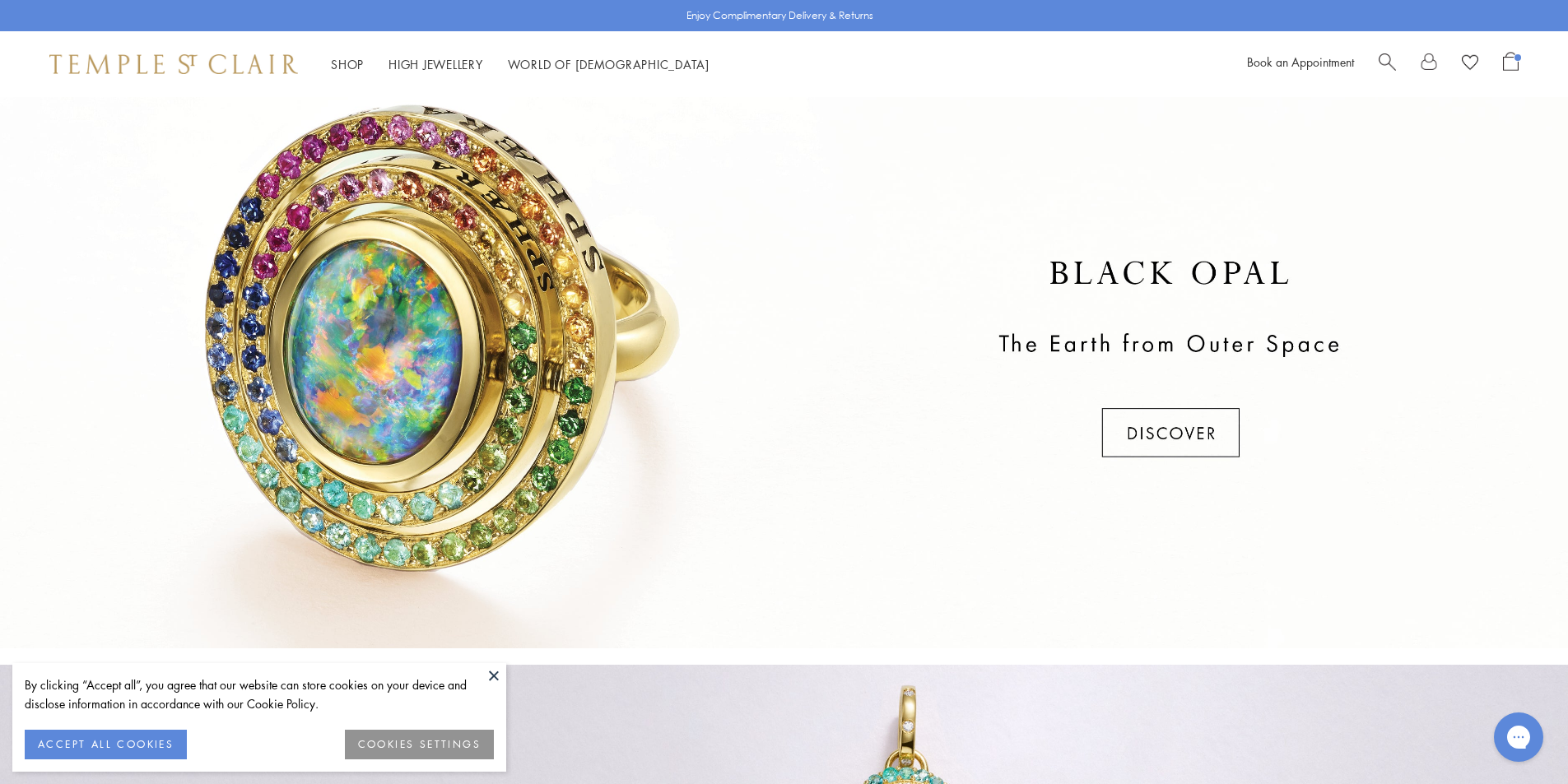
scroll to position [123, 0]
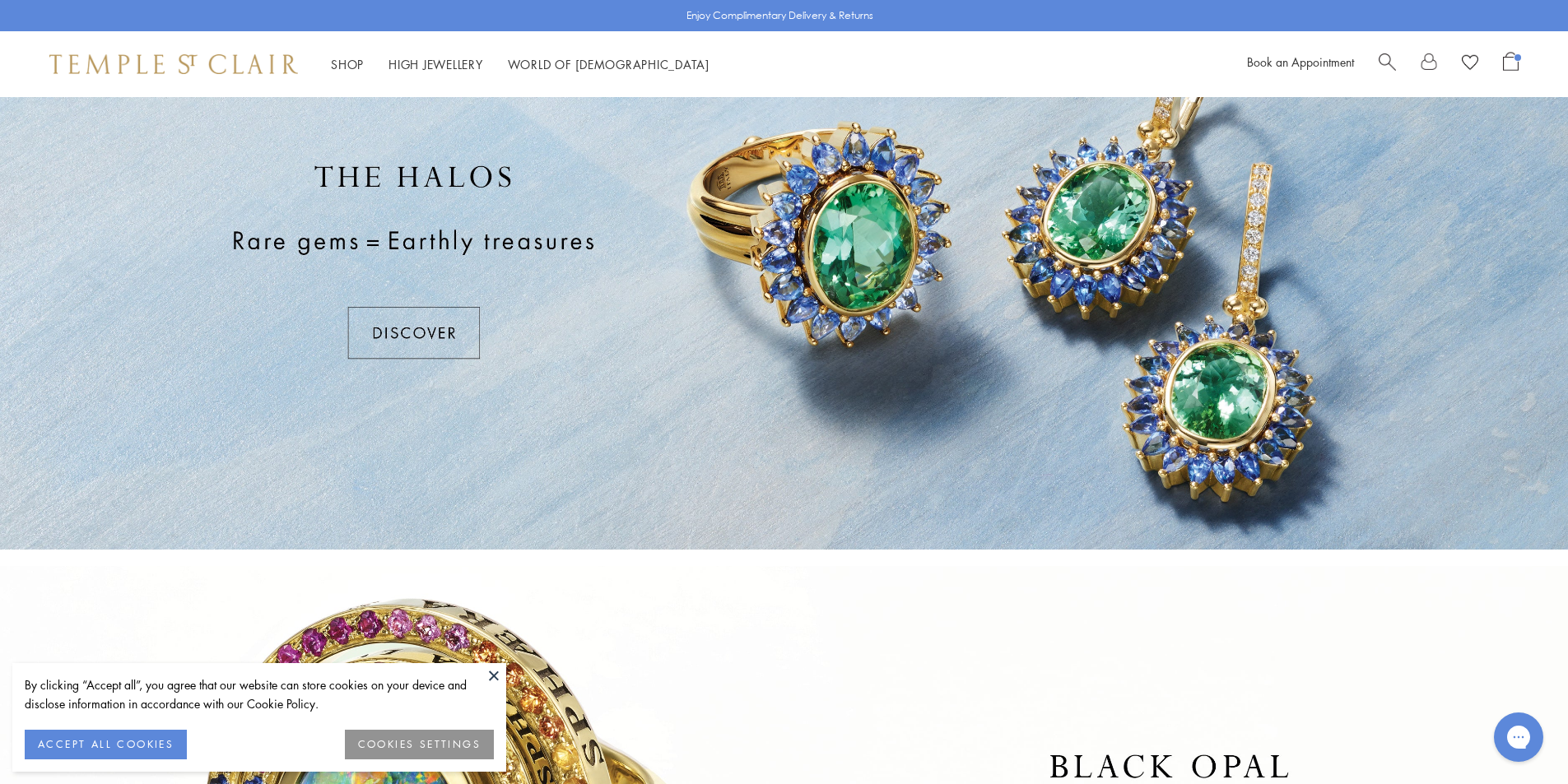
click at [854, 303] on div at bounding box center [784, 262] width 1568 height 576
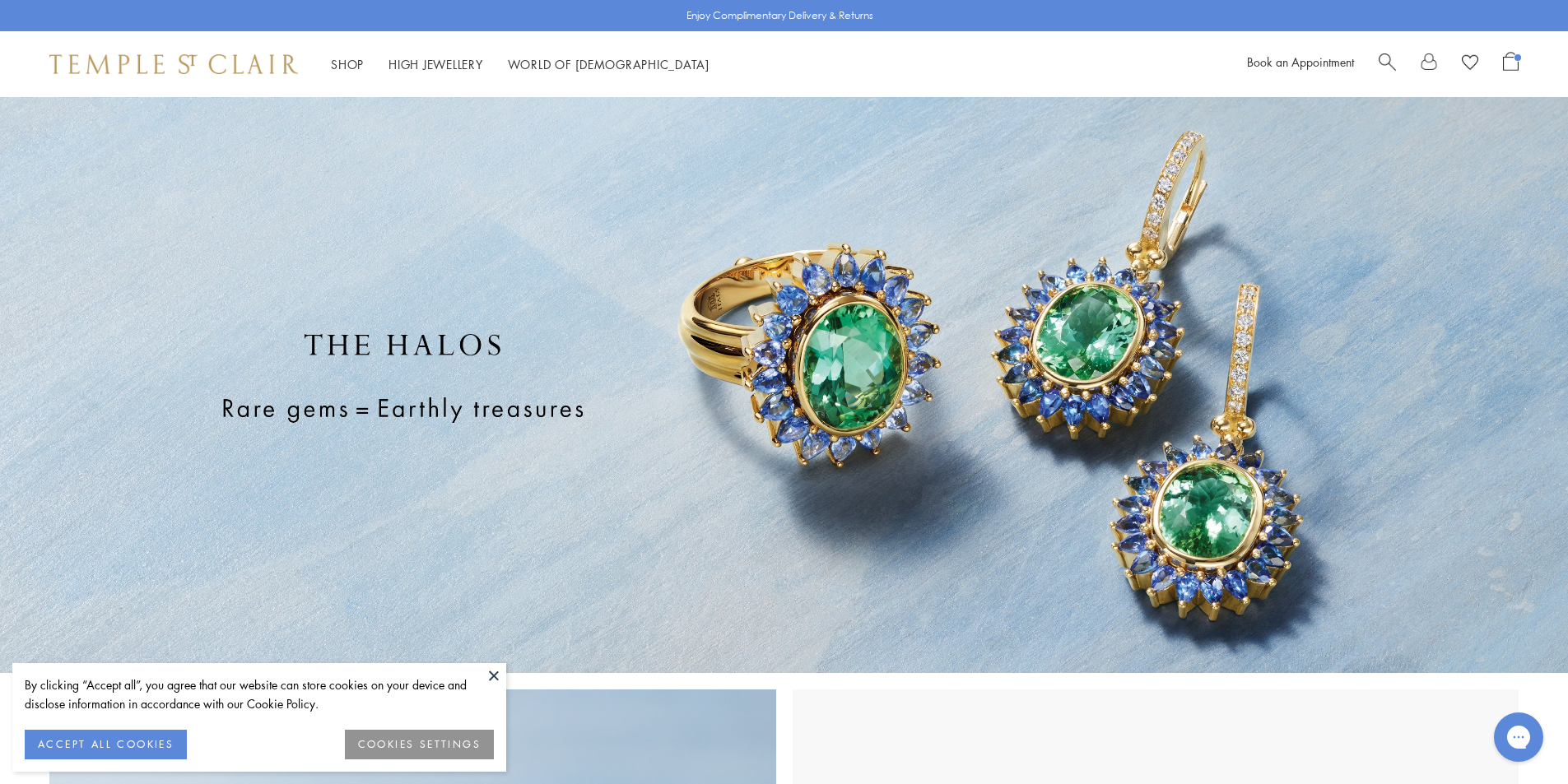
scroll to position [494, 0]
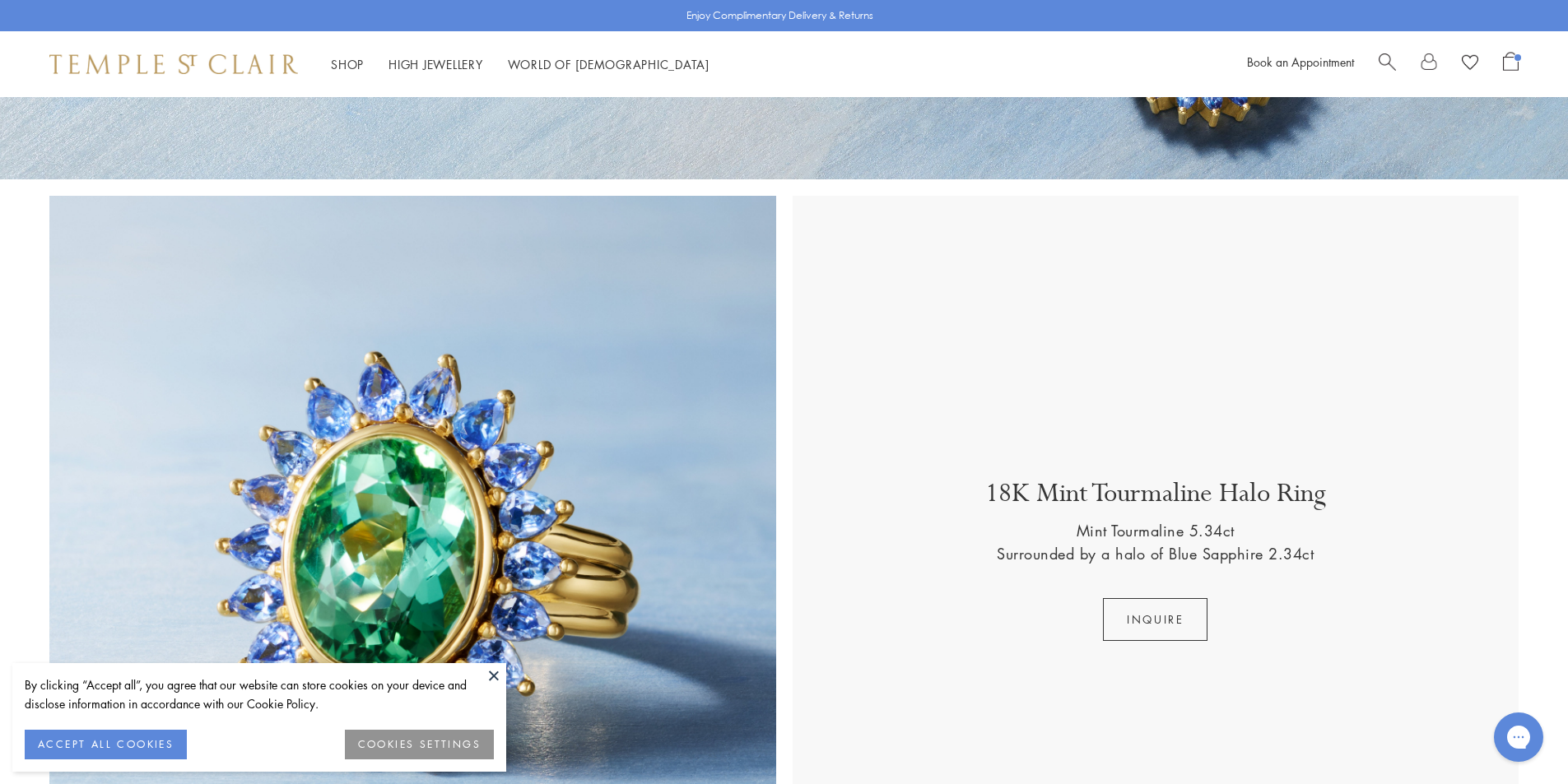
click at [492, 676] on button at bounding box center [493, 676] width 25 height 25
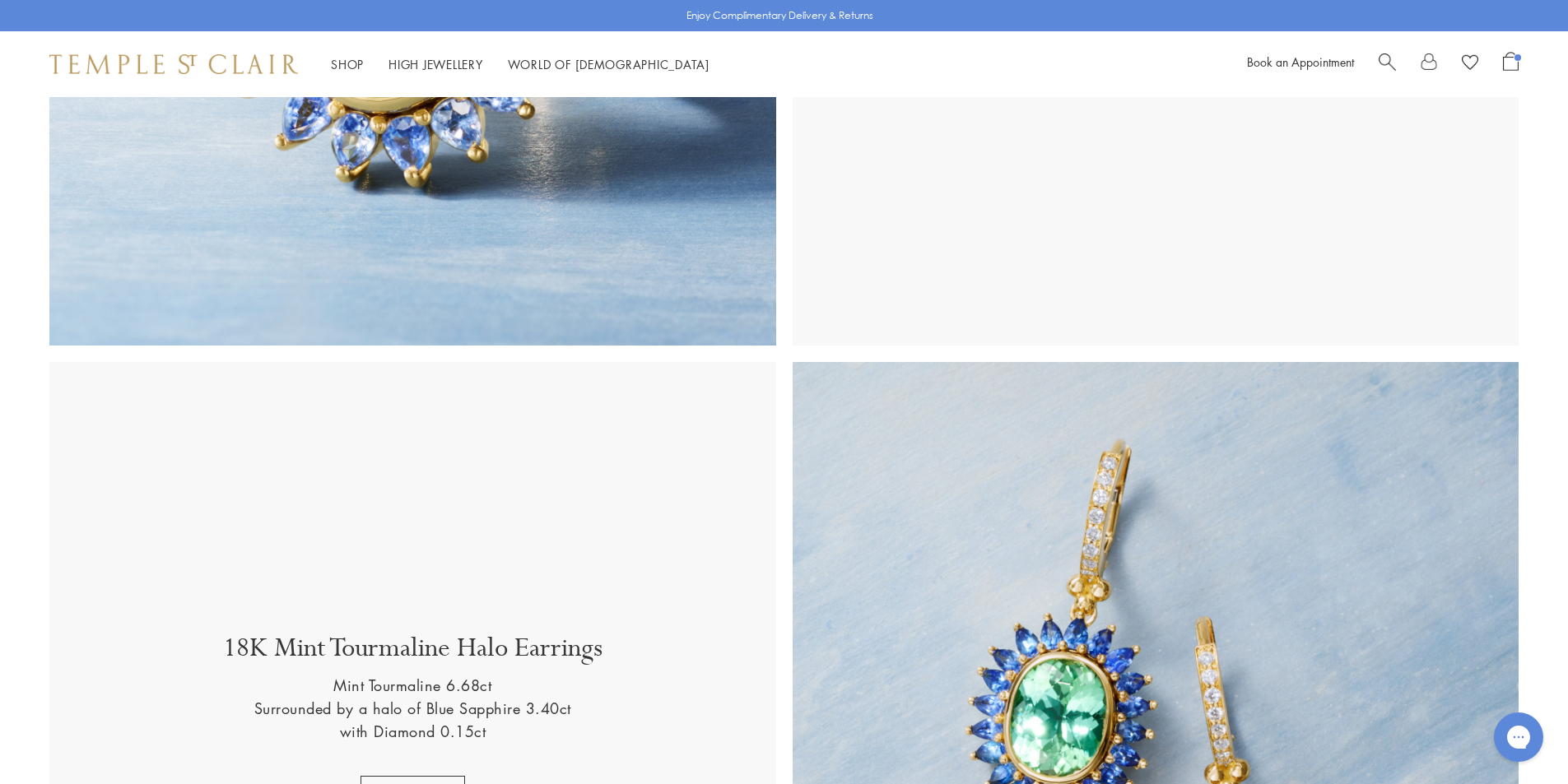
scroll to position [1069, 0]
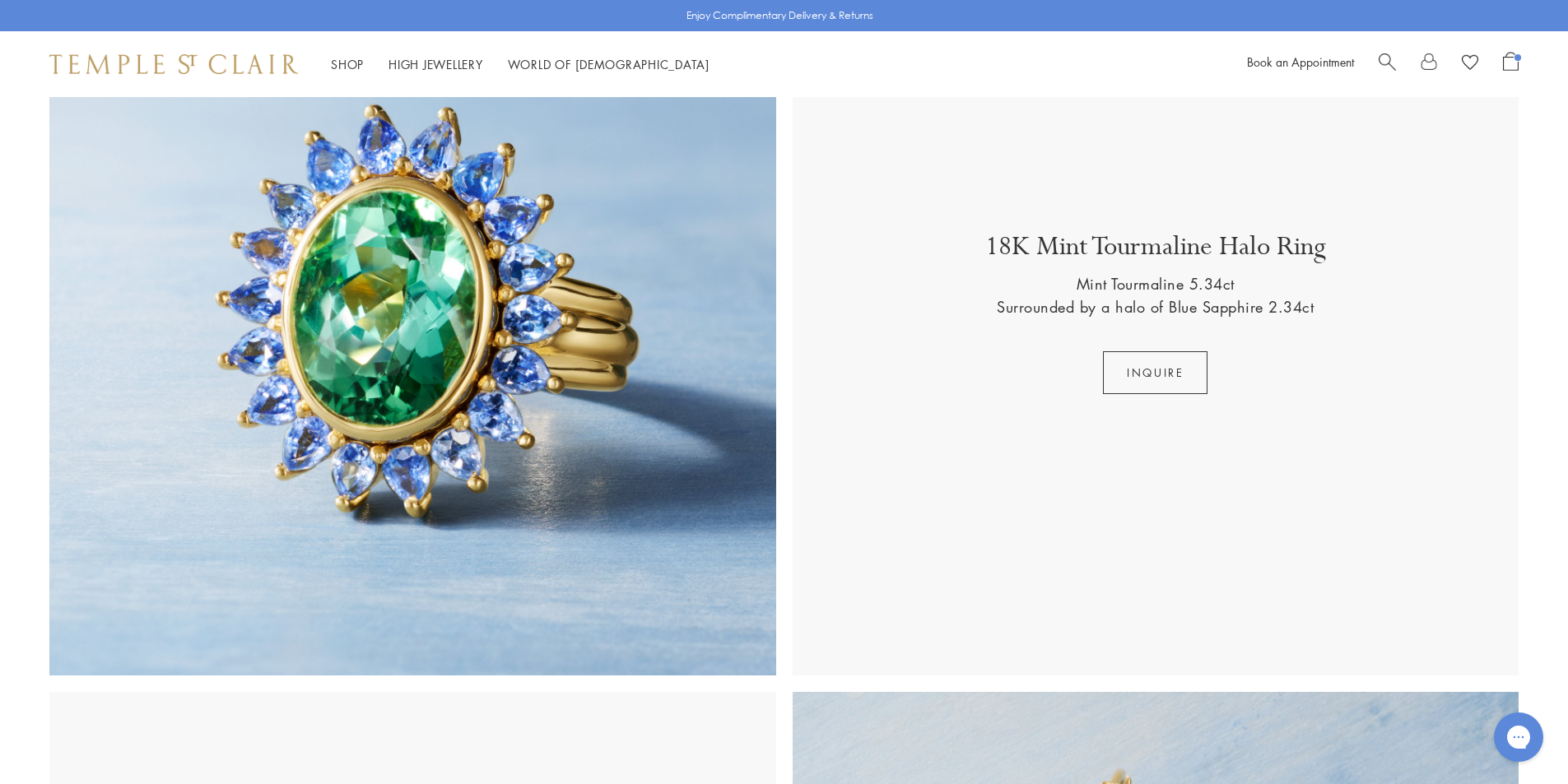
click at [676, 316] on img at bounding box center [412, 312] width 727 height 727
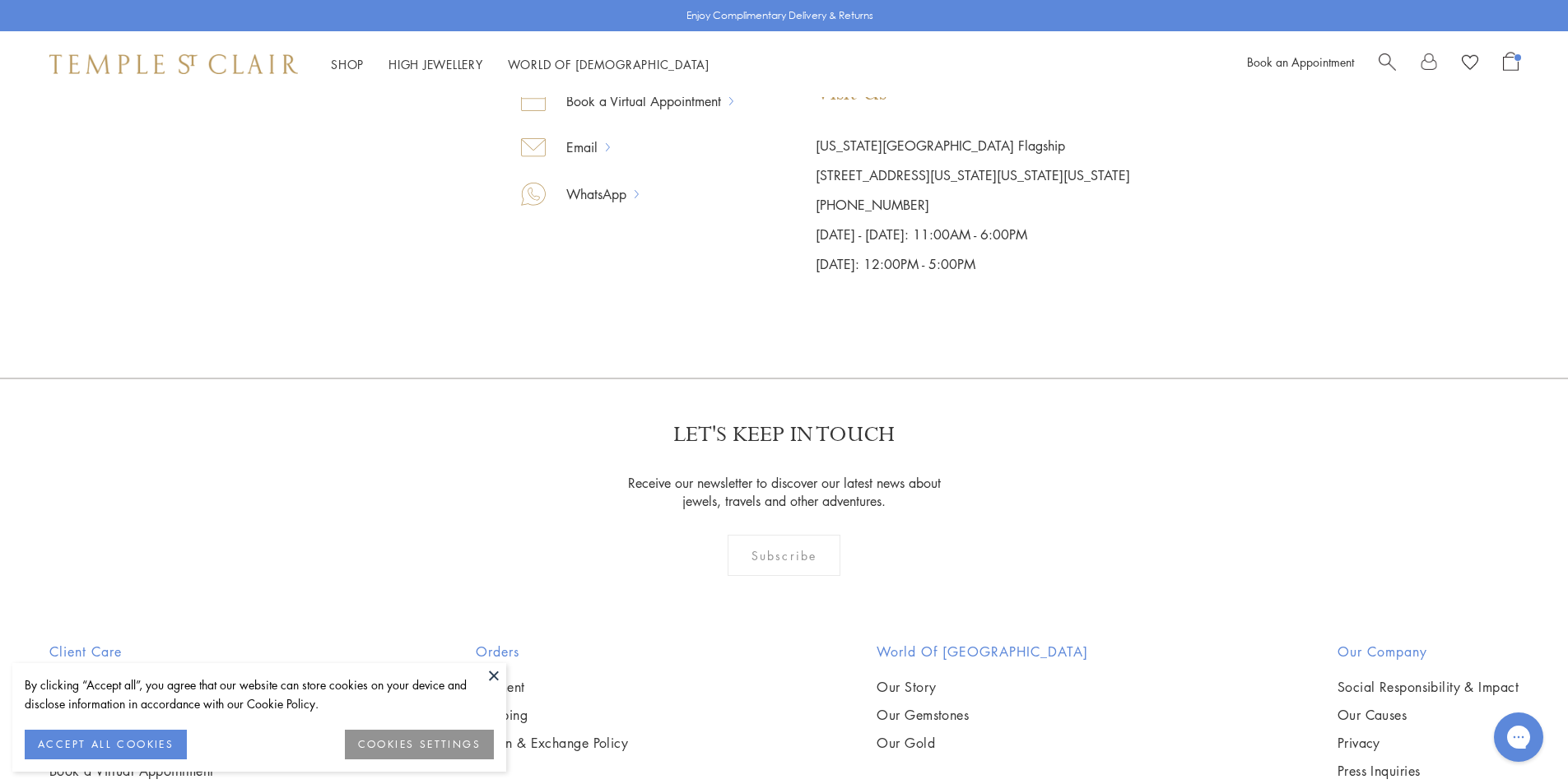
scroll to position [576, 0]
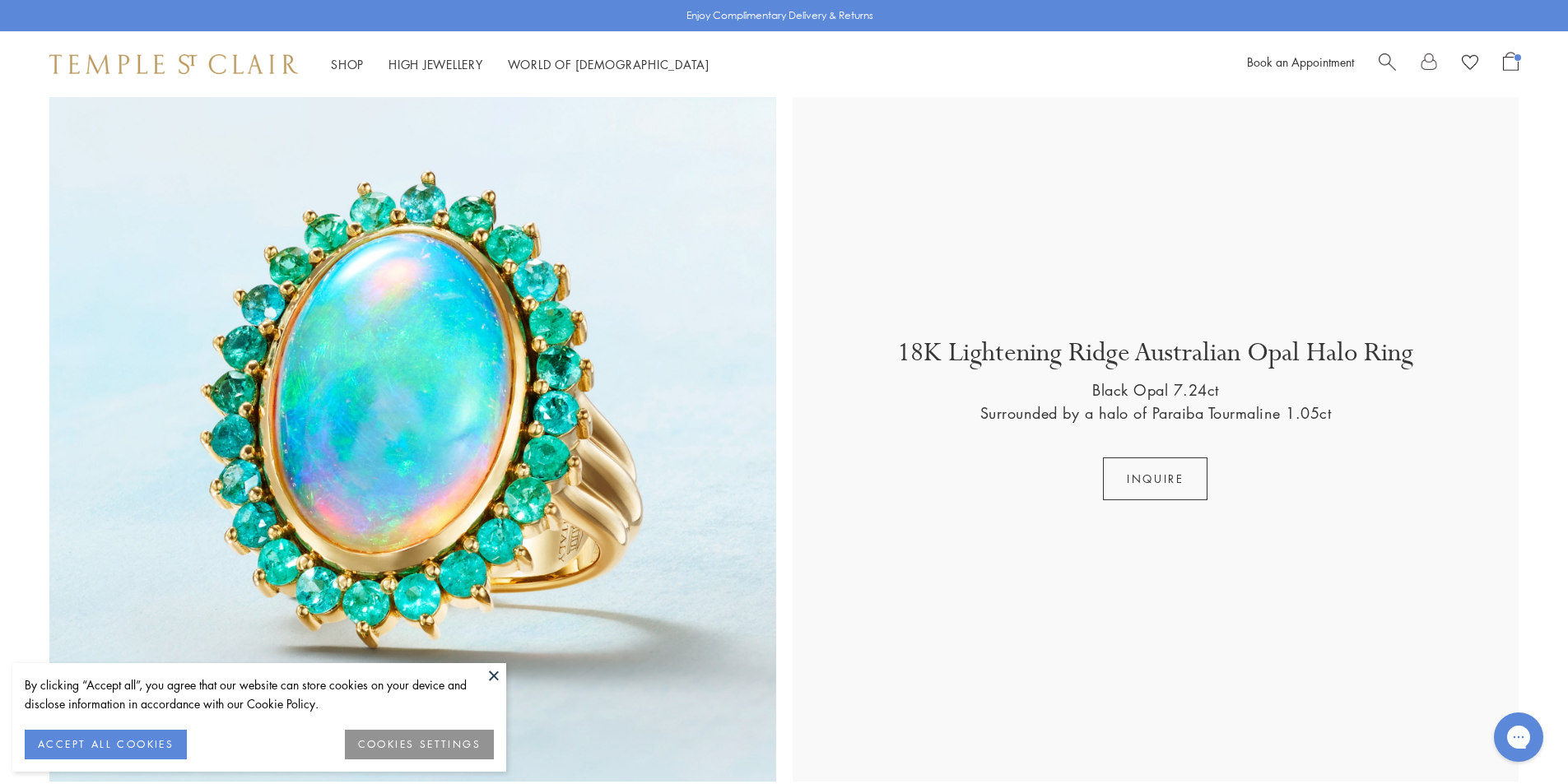
scroll to position [2304, 0]
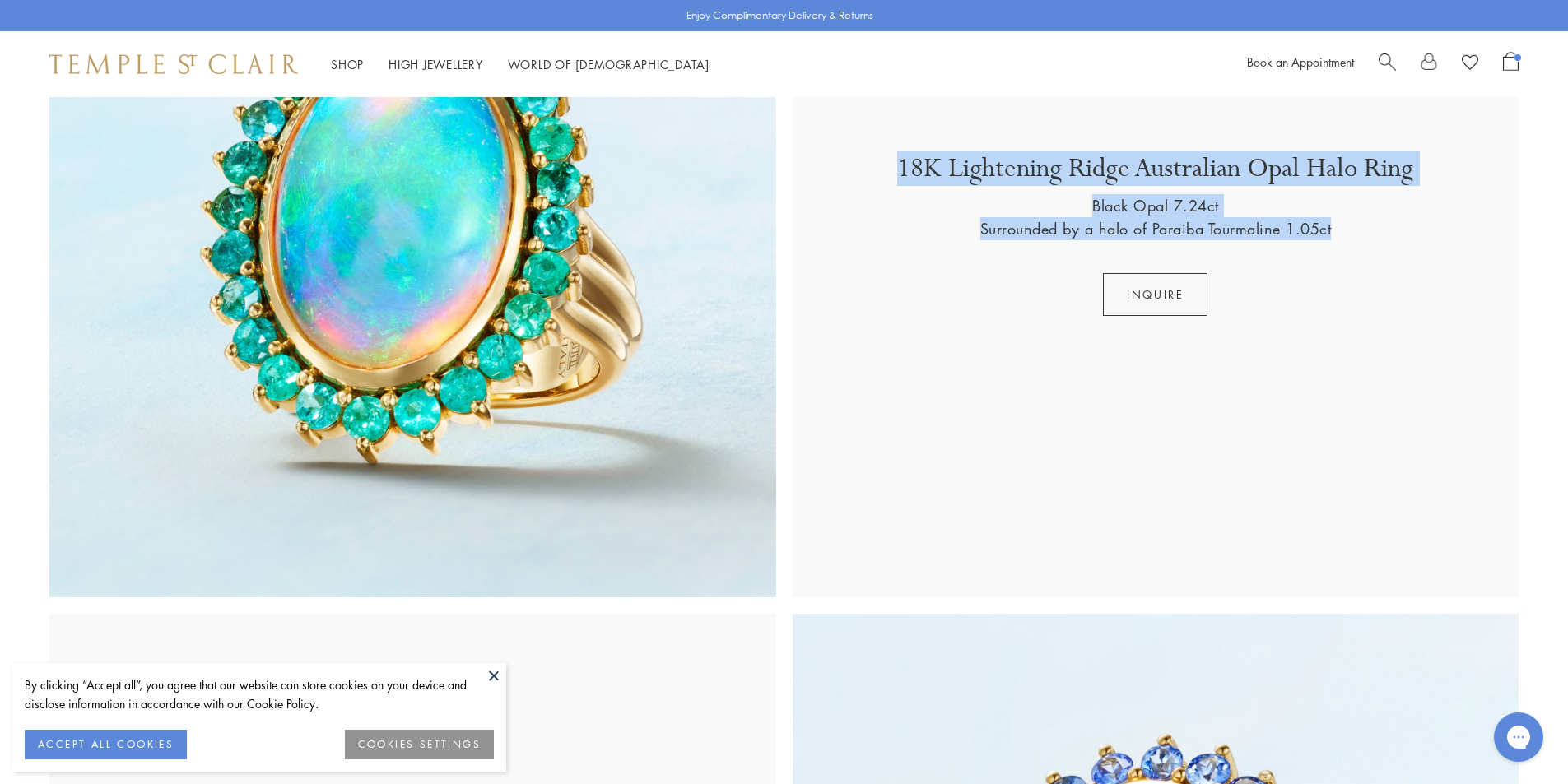
drag, startPoint x: 883, startPoint y: 179, endPoint x: 1355, endPoint y: 237, distance: 475.6
click at [1355, 237] on div "18K Lightening Ridge Australian Opal Halo Ring Black Opal 7.24ct Surrounded by …" at bounding box center [1155, 233] width 694 height 165
copy div "18K Lightening Ridge Australian Opal Halo Ring Black Opal 7.24ct Surrounded by …"
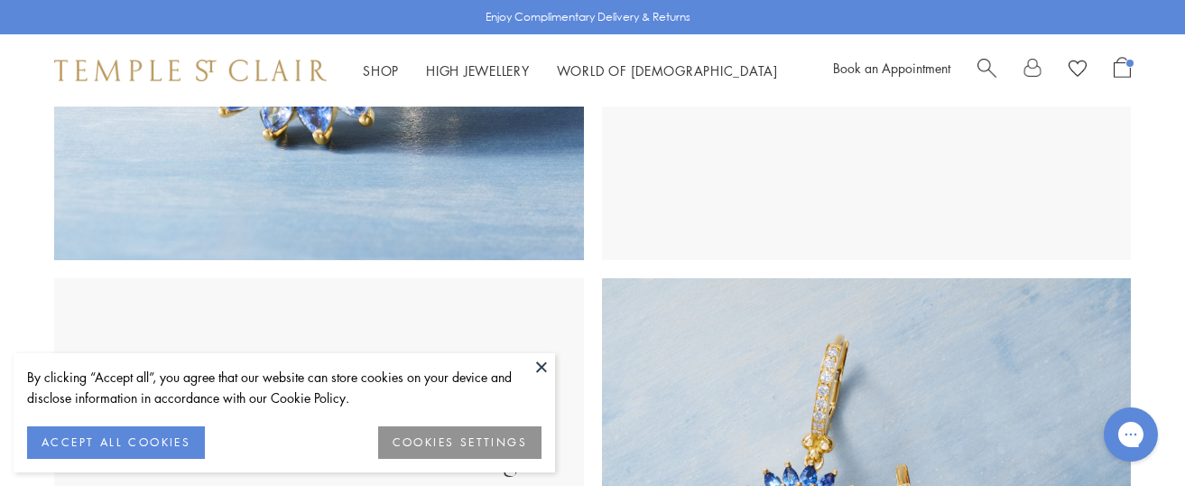
scroll to position [632, 0]
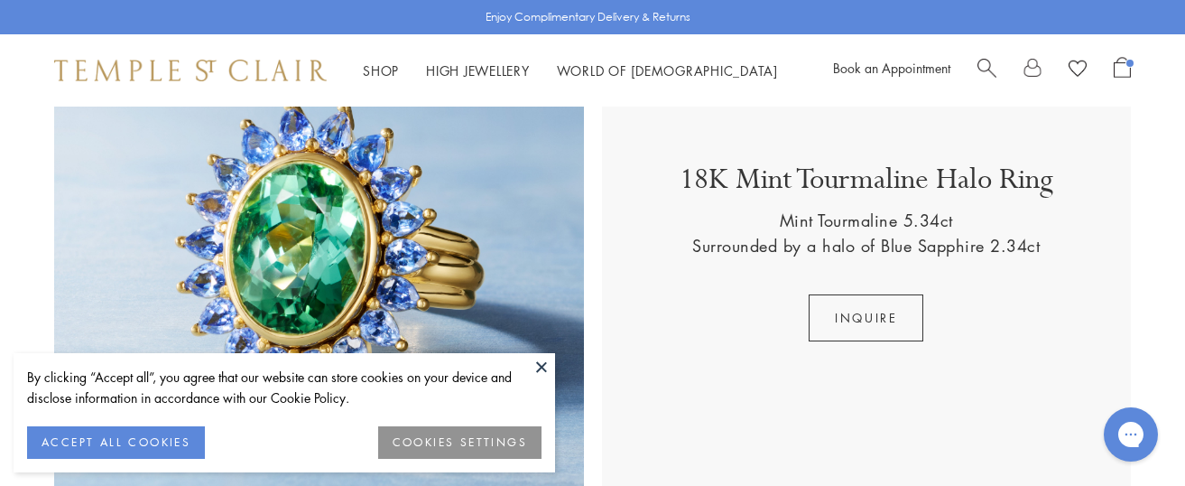
click at [570, 213] on img at bounding box center [319, 251] width 530 height 530
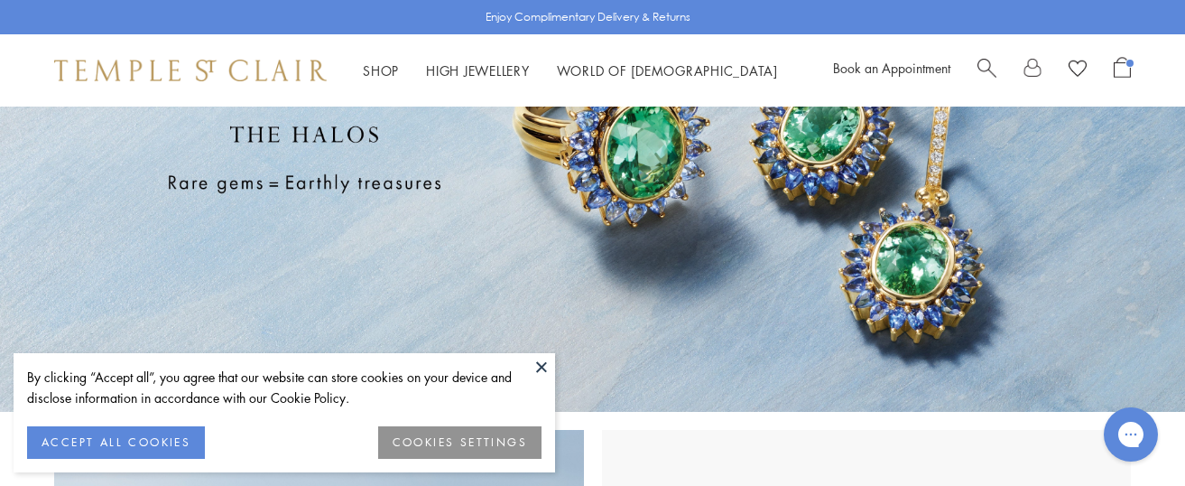
scroll to position [181, 0]
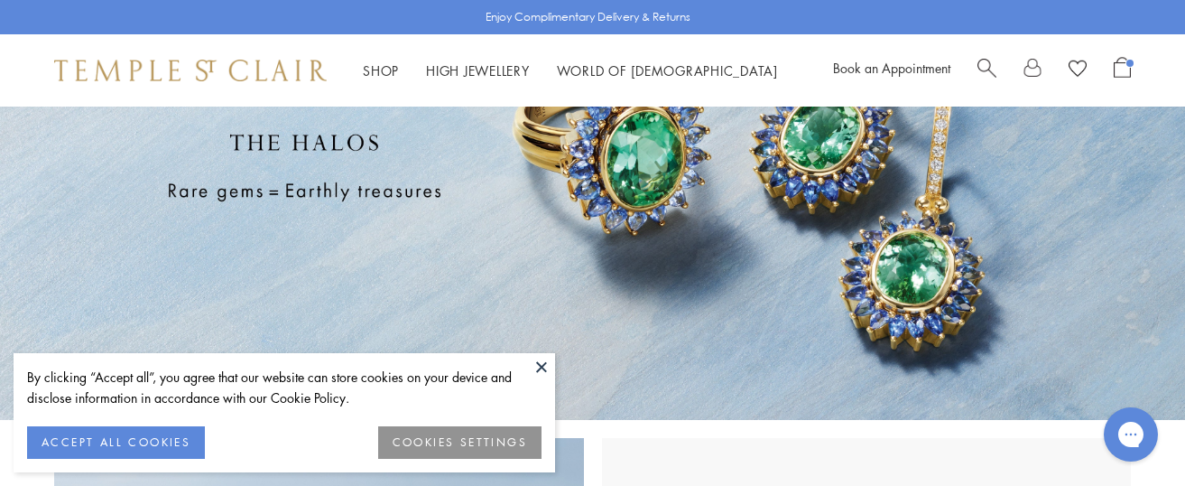
click at [424, 177] on img at bounding box center [592, 173] width 1185 height 494
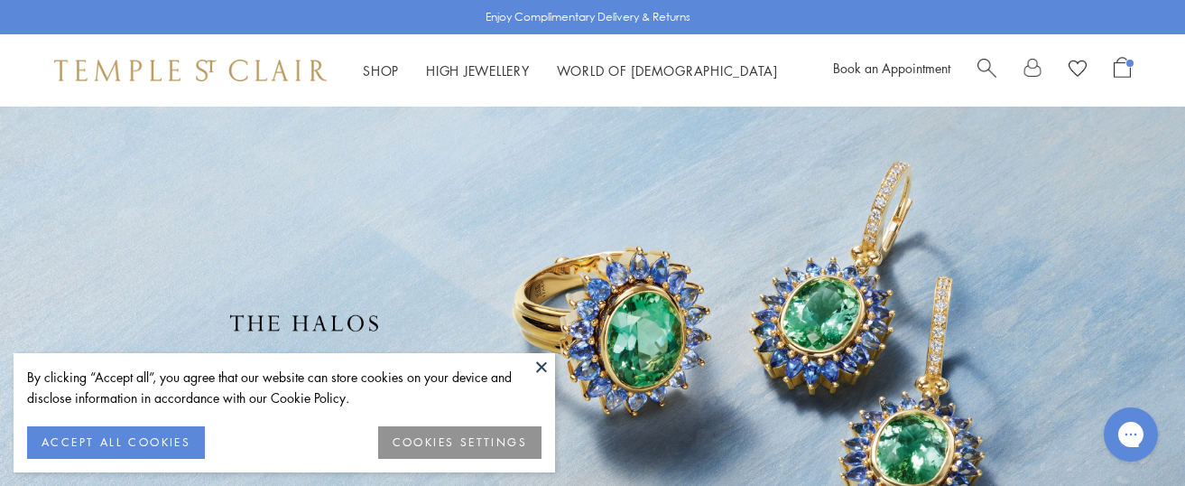
scroll to position [632, 0]
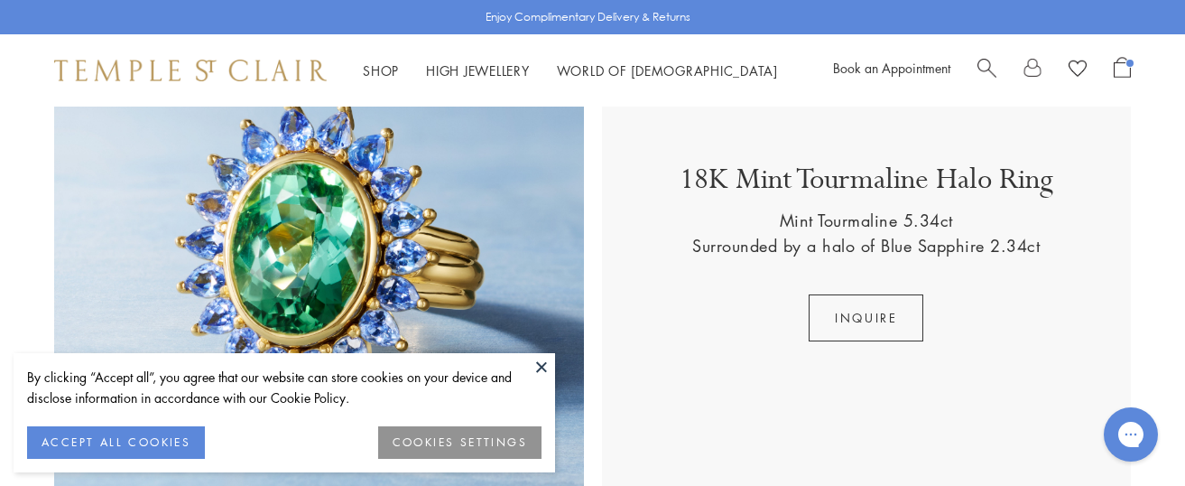
click at [543, 361] on button at bounding box center [541, 366] width 27 height 27
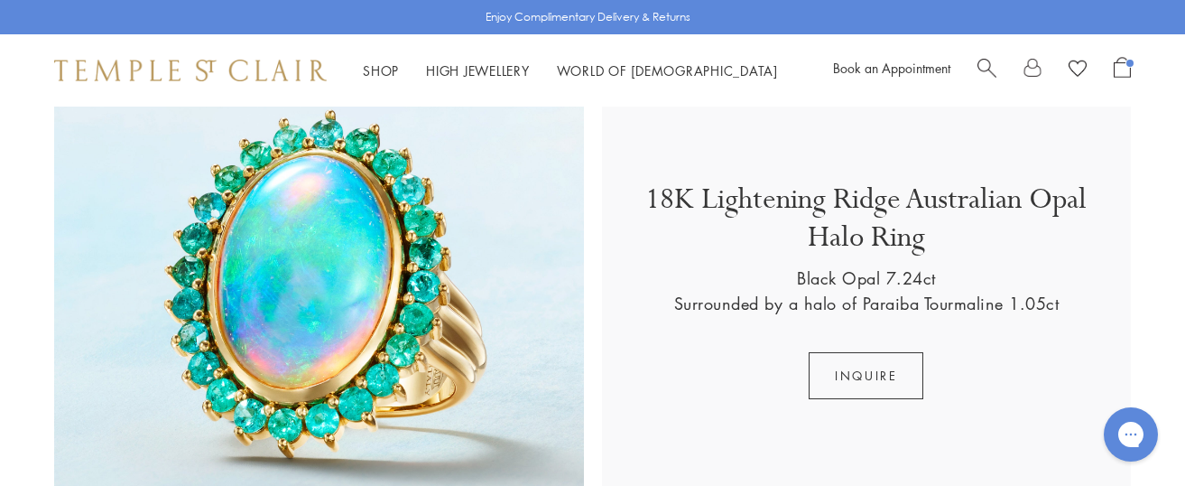
scroll to position [1625, 0]
